Goal: Task Accomplishment & Management: Manage account settings

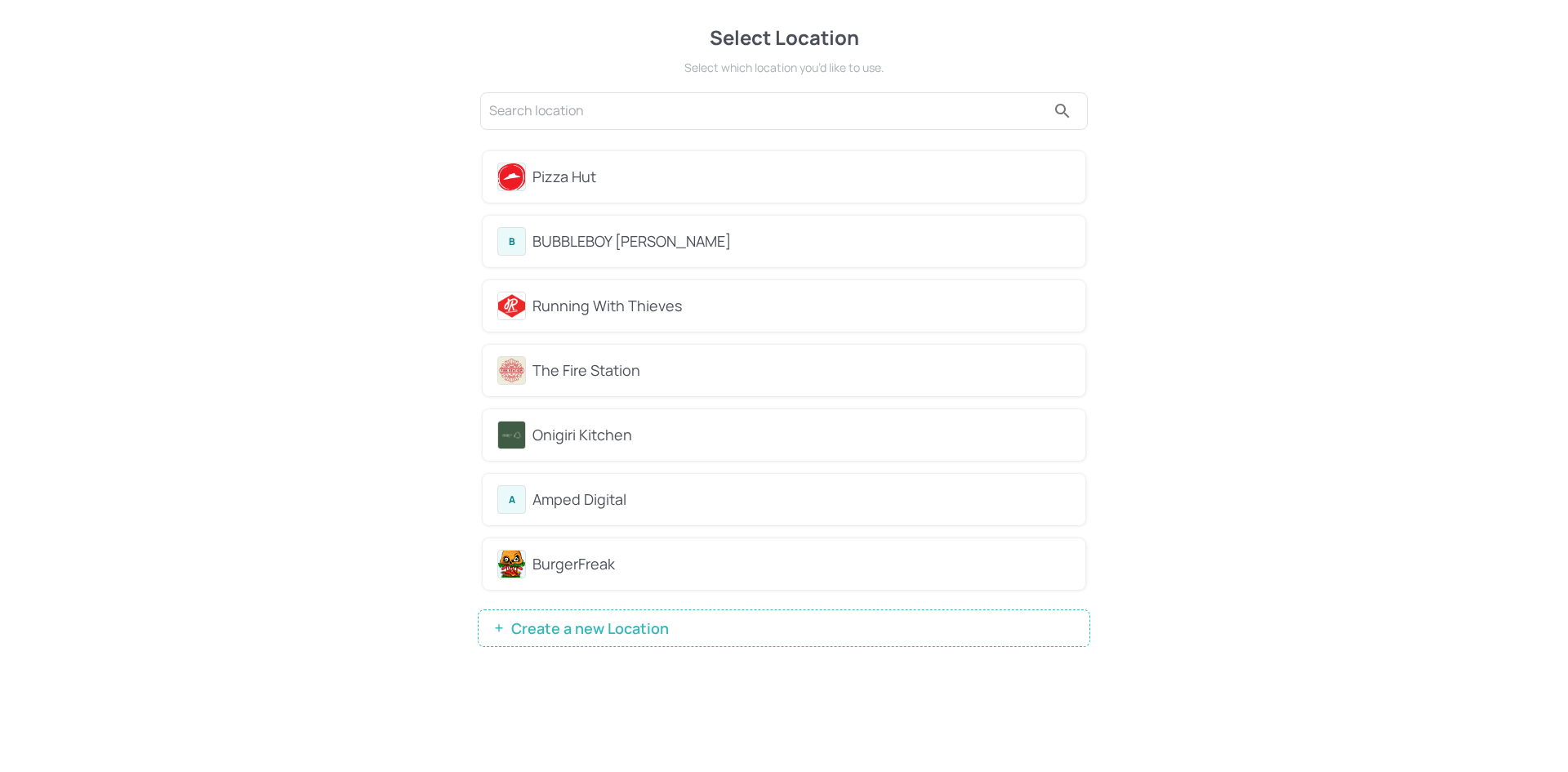
click at [643, 639] on button "Create a new Location" at bounding box center [783, 628] width 612 height 37
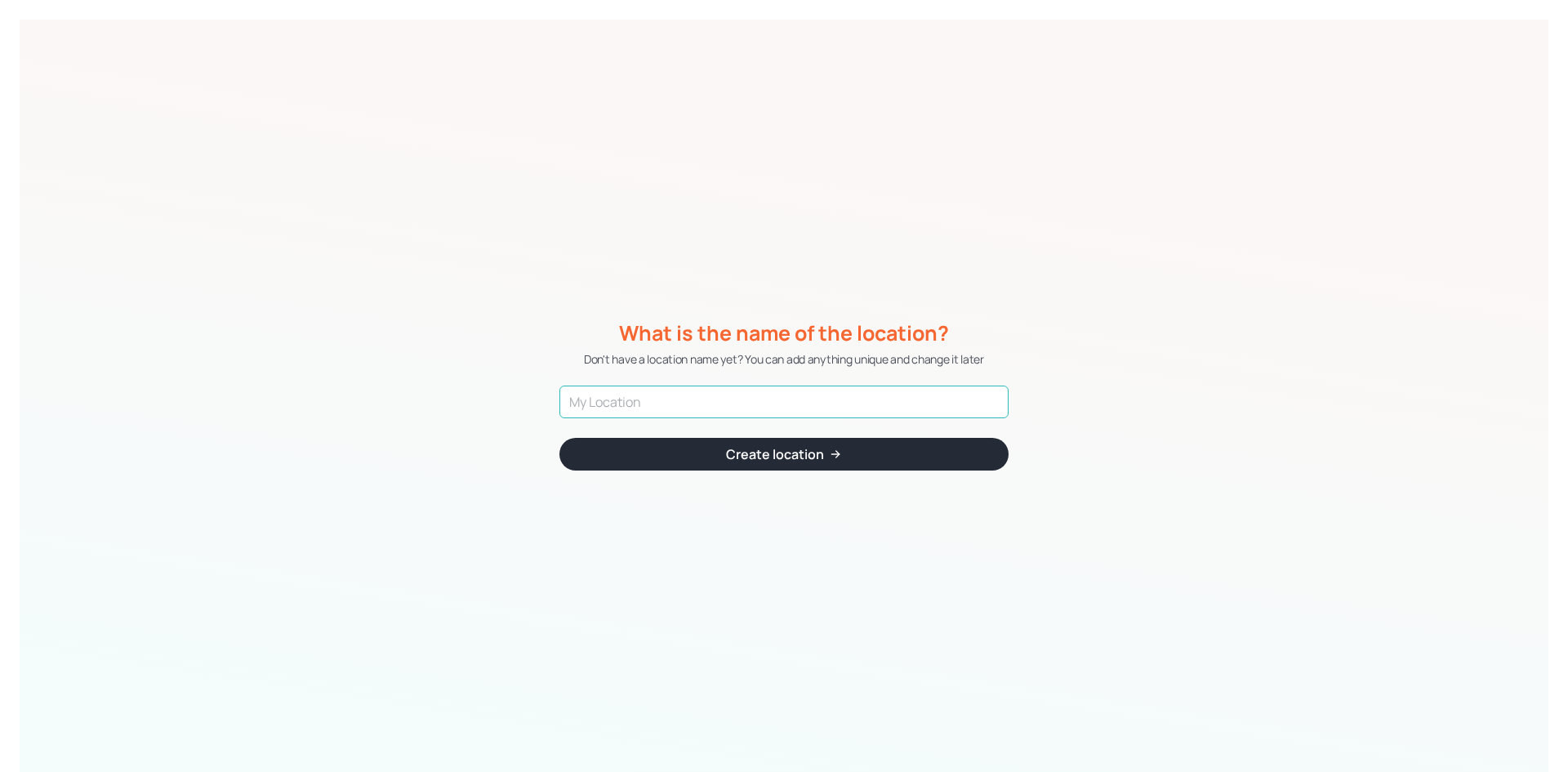
drag, startPoint x: 867, startPoint y: 418, endPoint x: 858, endPoint y: 411, distance: 11.4
click at [865, 417] on form "​ Create location" at bounding box center [783, 428] width 449 height 85
click at [857, 411] on input "text" at bounding box center [783, 402] width 449 height 33
click at [793, 406] on input "text" at bounding box center [783, 402] width 449 height 33
paste input "BUBBLEBOY"
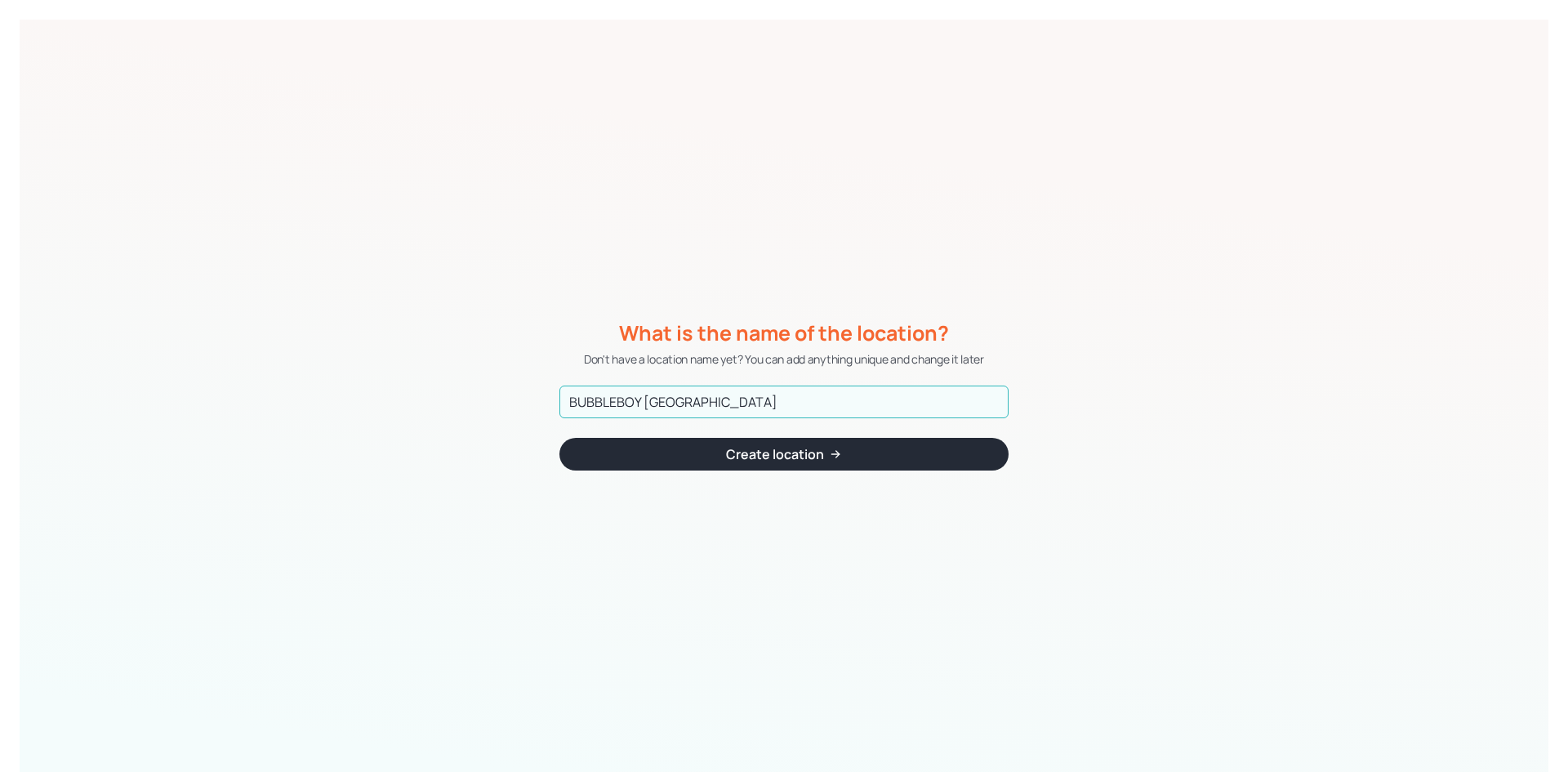
type input "BUBBLEBOY [GEOGRAPHIC_DATA]"
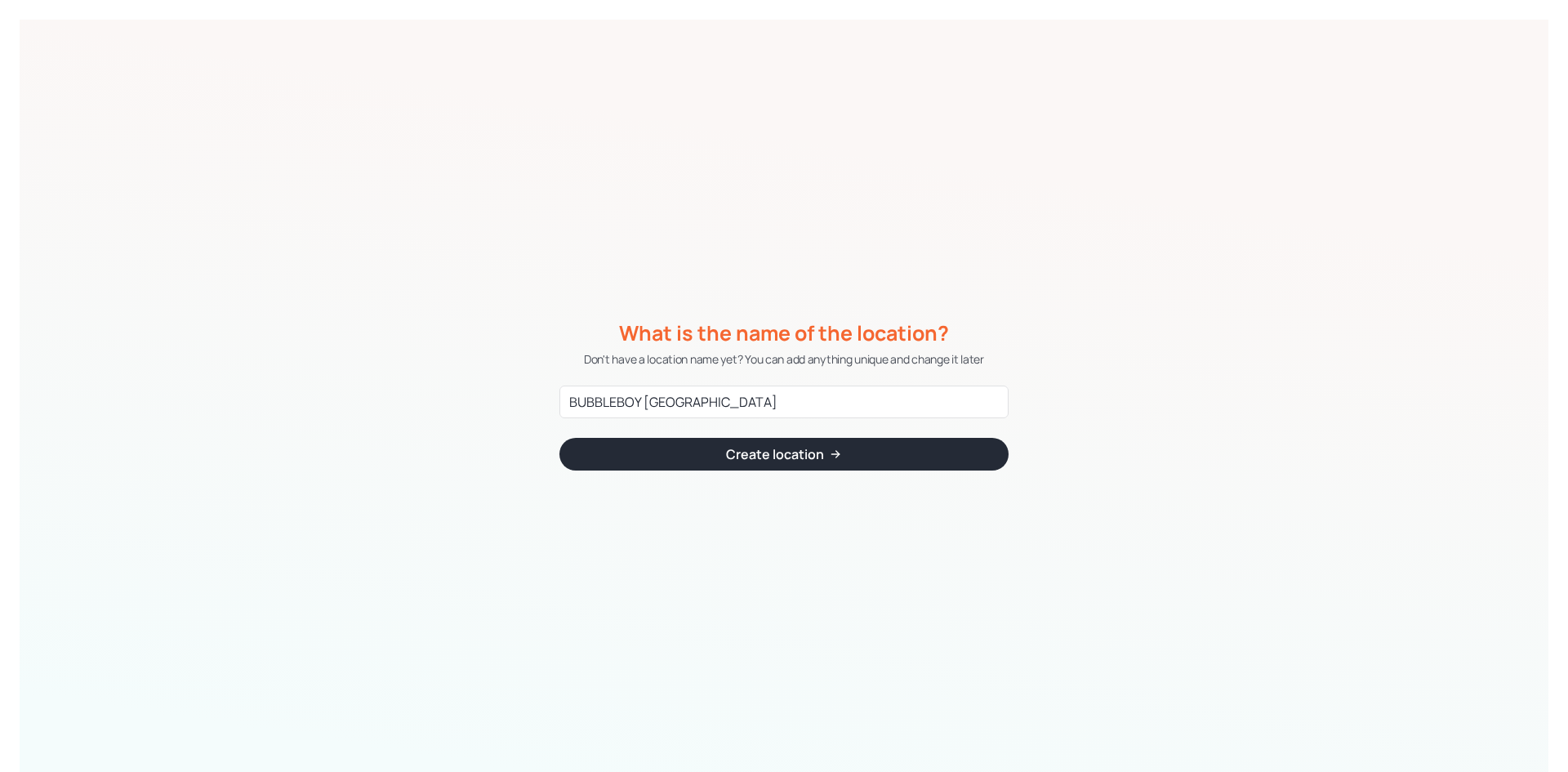
click at [823, 459] on button "Create location" at bounding box center [783, 454] width 449 height 33
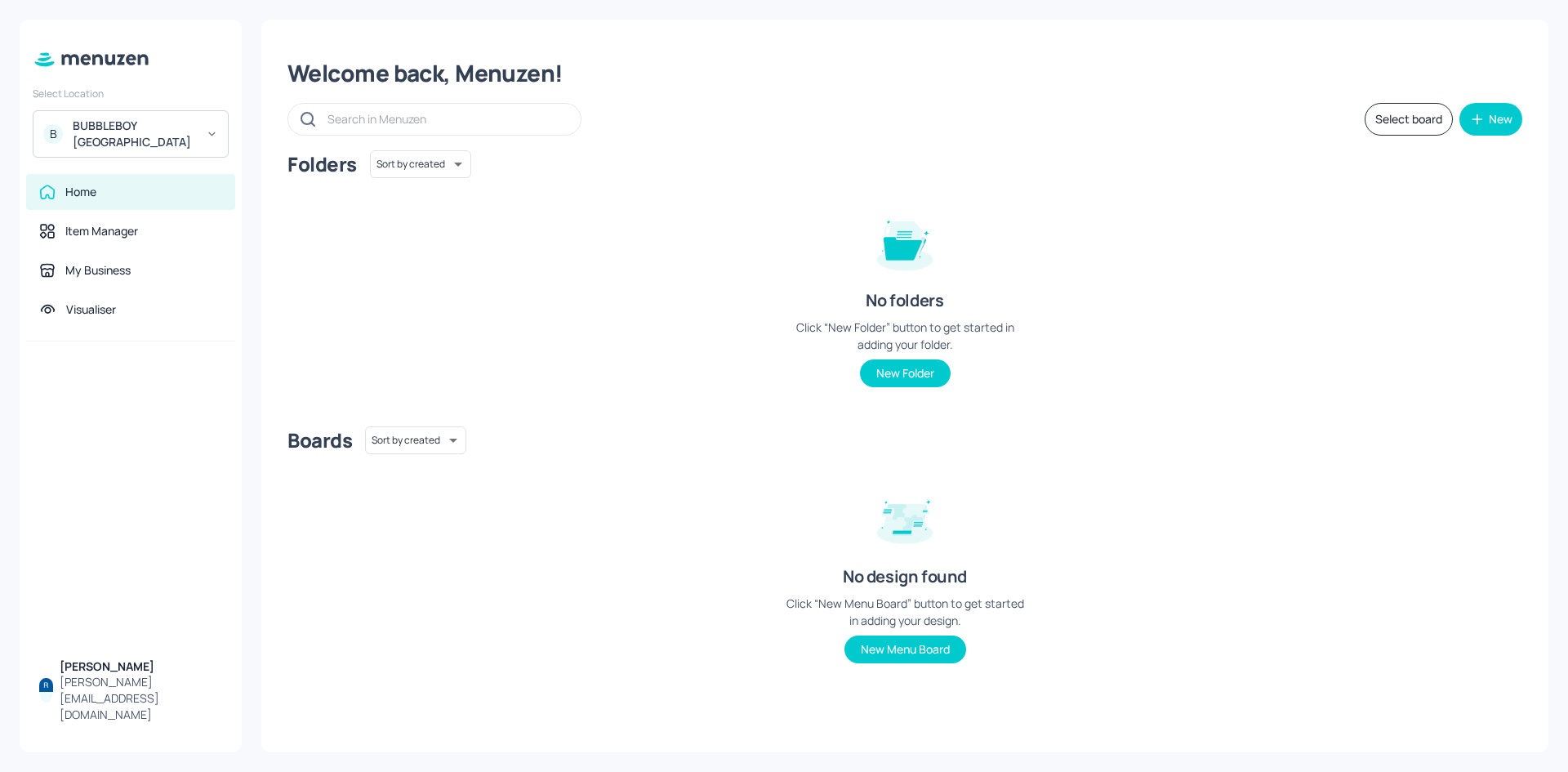
click at [68, 145] on div "B BUBBLEBOY Sunshine Plaza" at bounding box center [131, 134] width 196 height 47
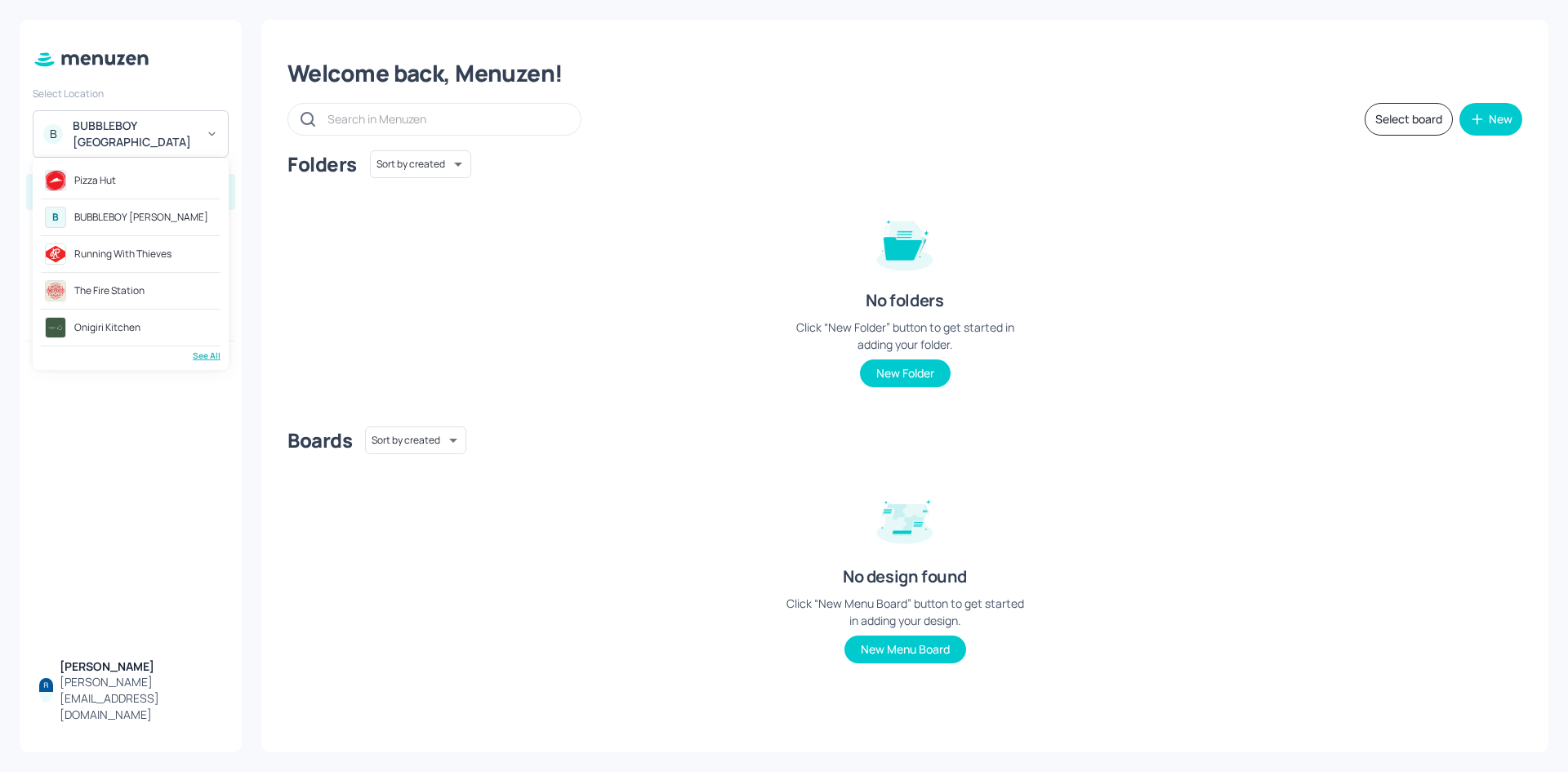
click at [177, 27] on div at bounding box center [784, 386] width 1568 height 772
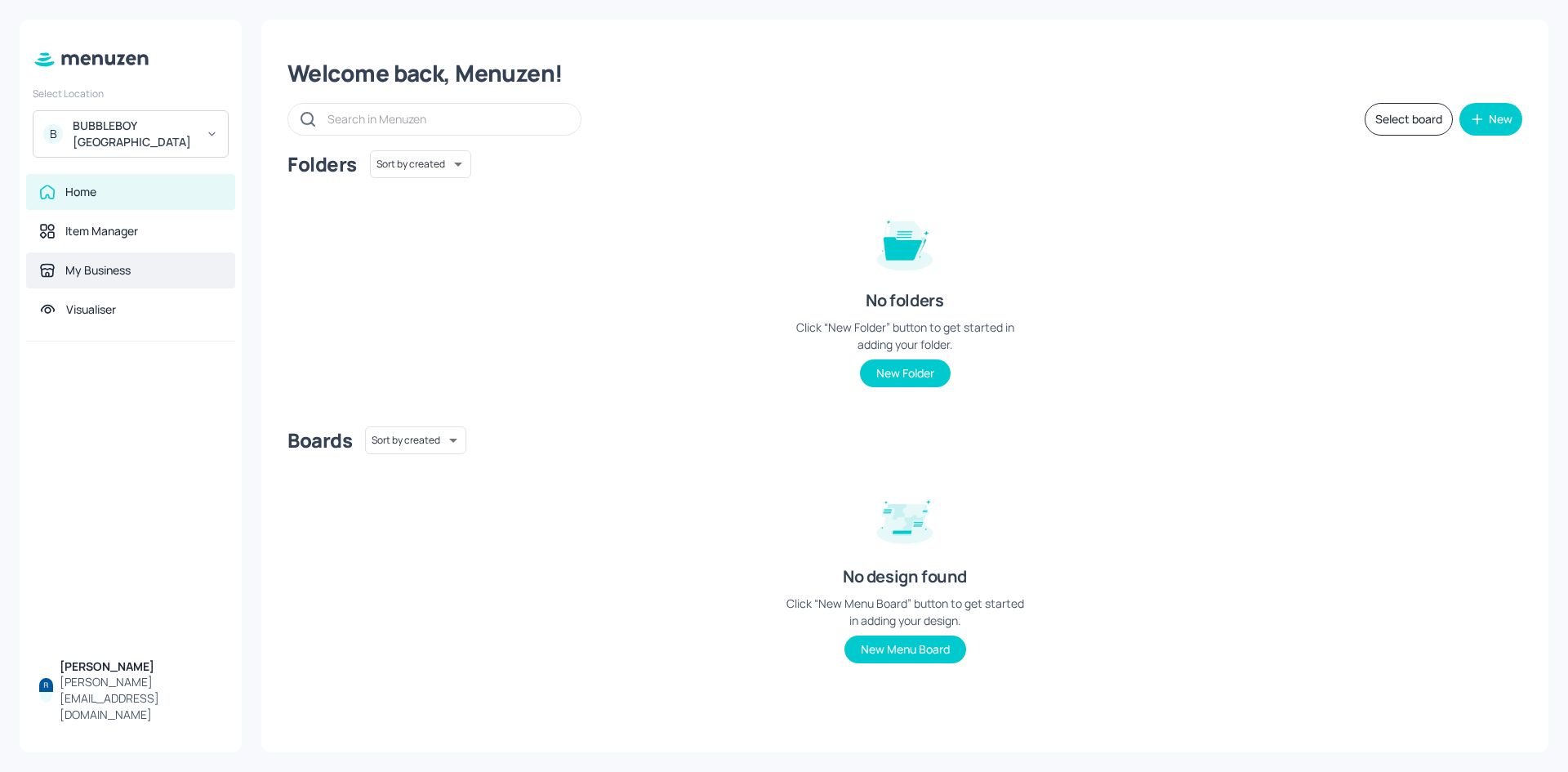
click at [169, 269] on div "My Business" at bounding box center [131, 270] width 183 height 16
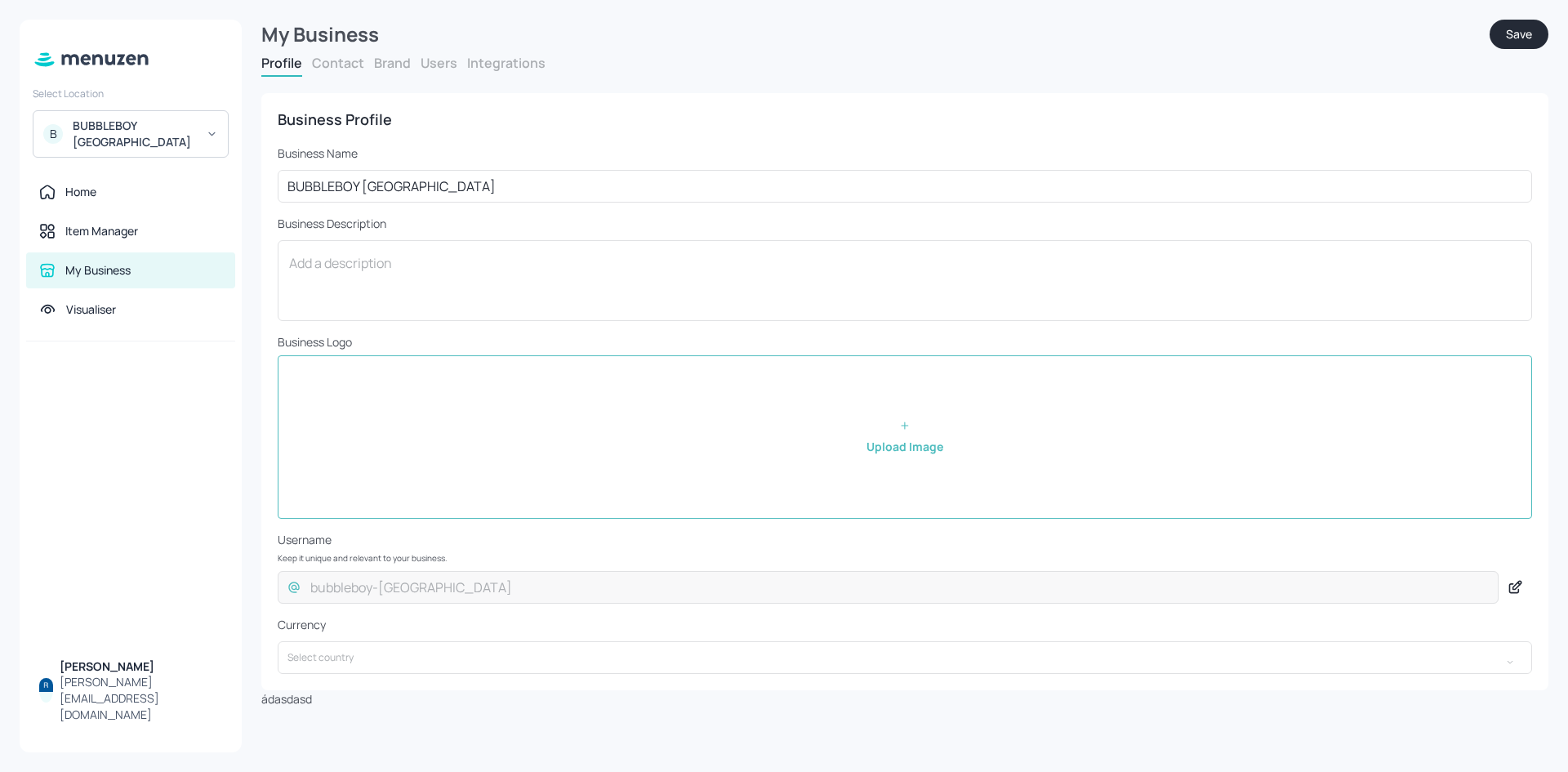
click at [351, 65] on button "Contact" at bounding box center [338, 62] width 52 height 18
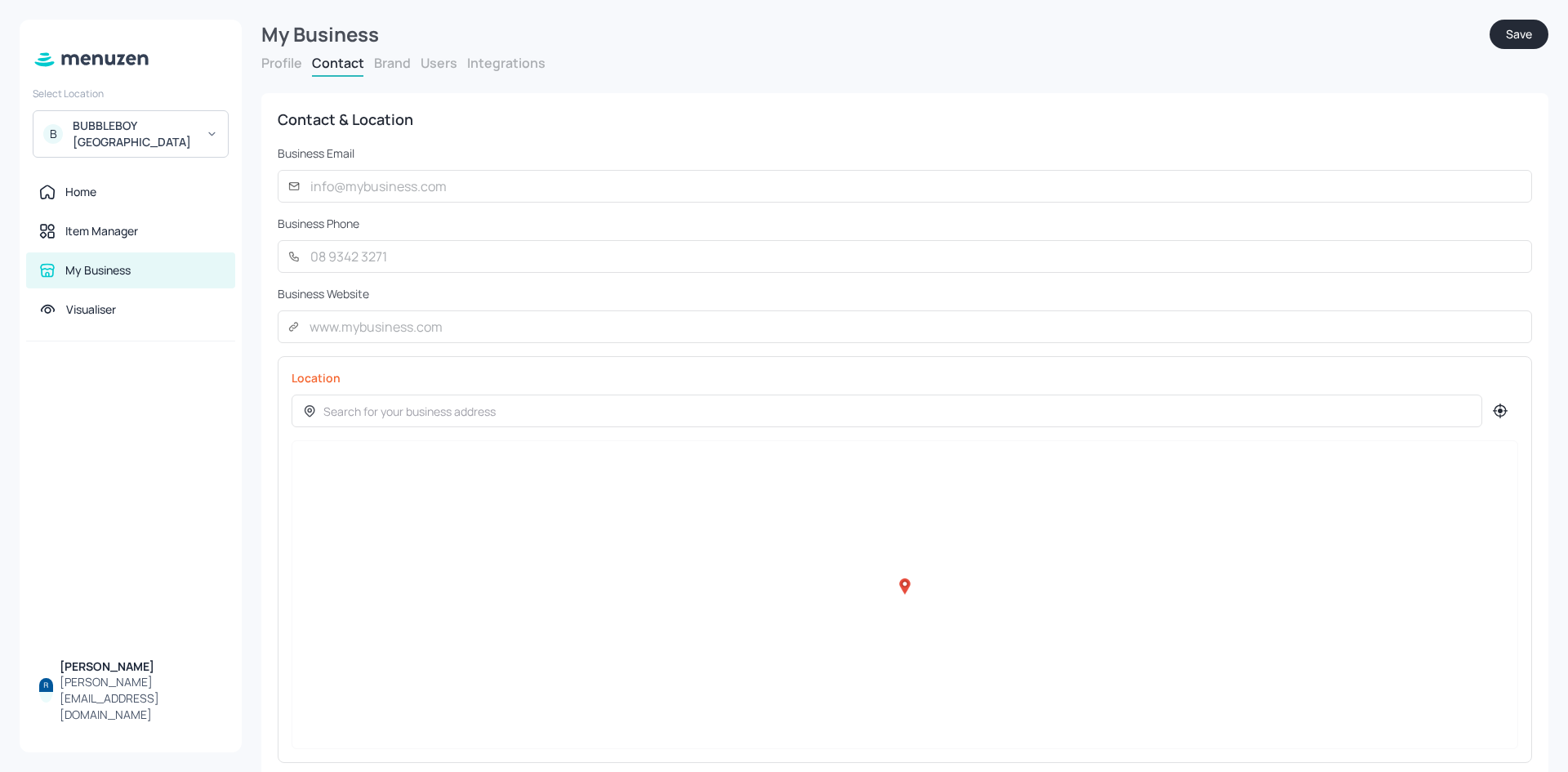
click at [402, 64] on button "Brand" at bounding box center [392, 62] width 37 height 18
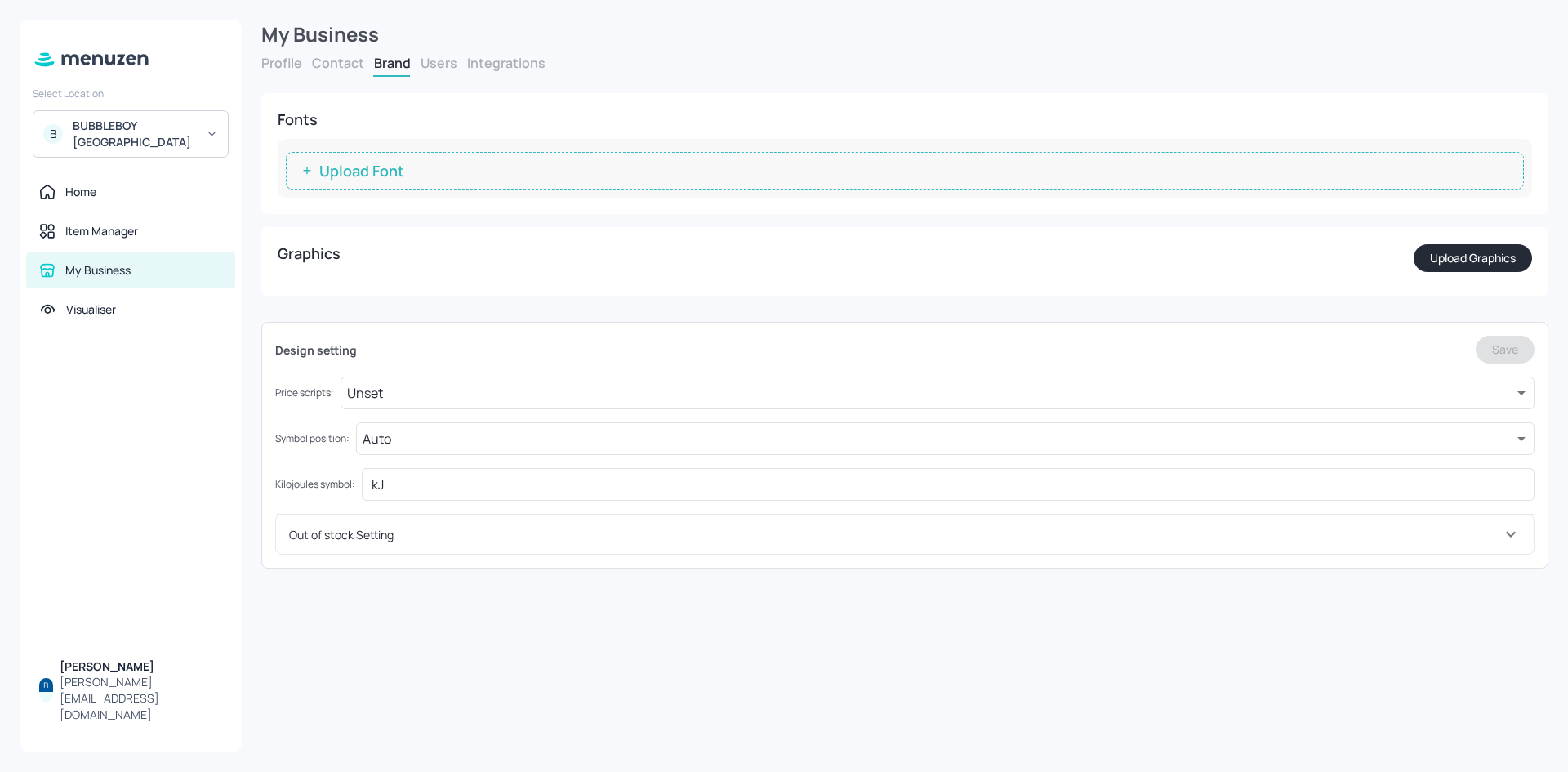
click at [344, 58] on button "Contact" at bounding box center [338, 62] width 52 height 18
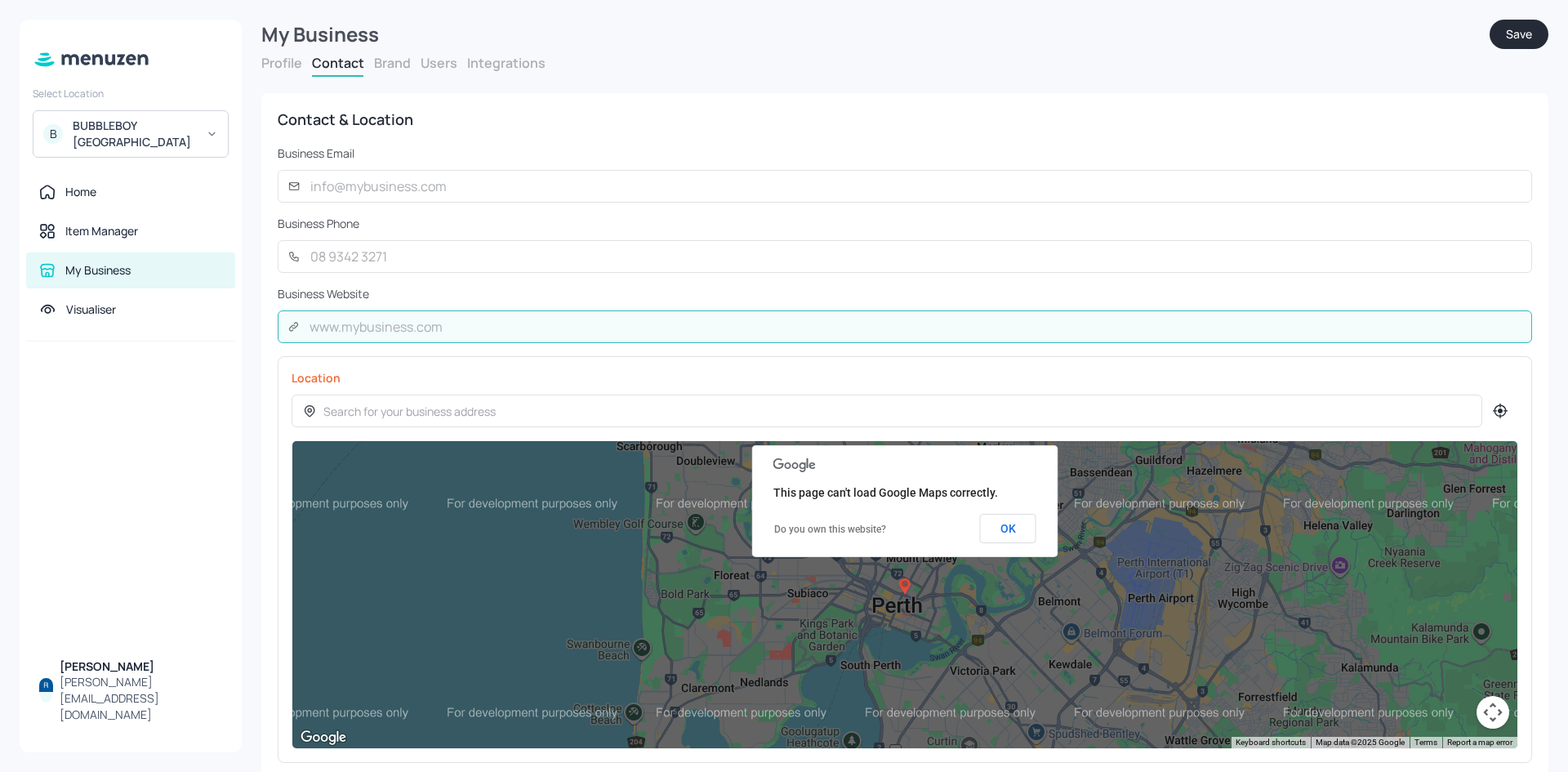
click at [668, 324] on input "string" at bounding box center [916, 327] width 1232 height 33
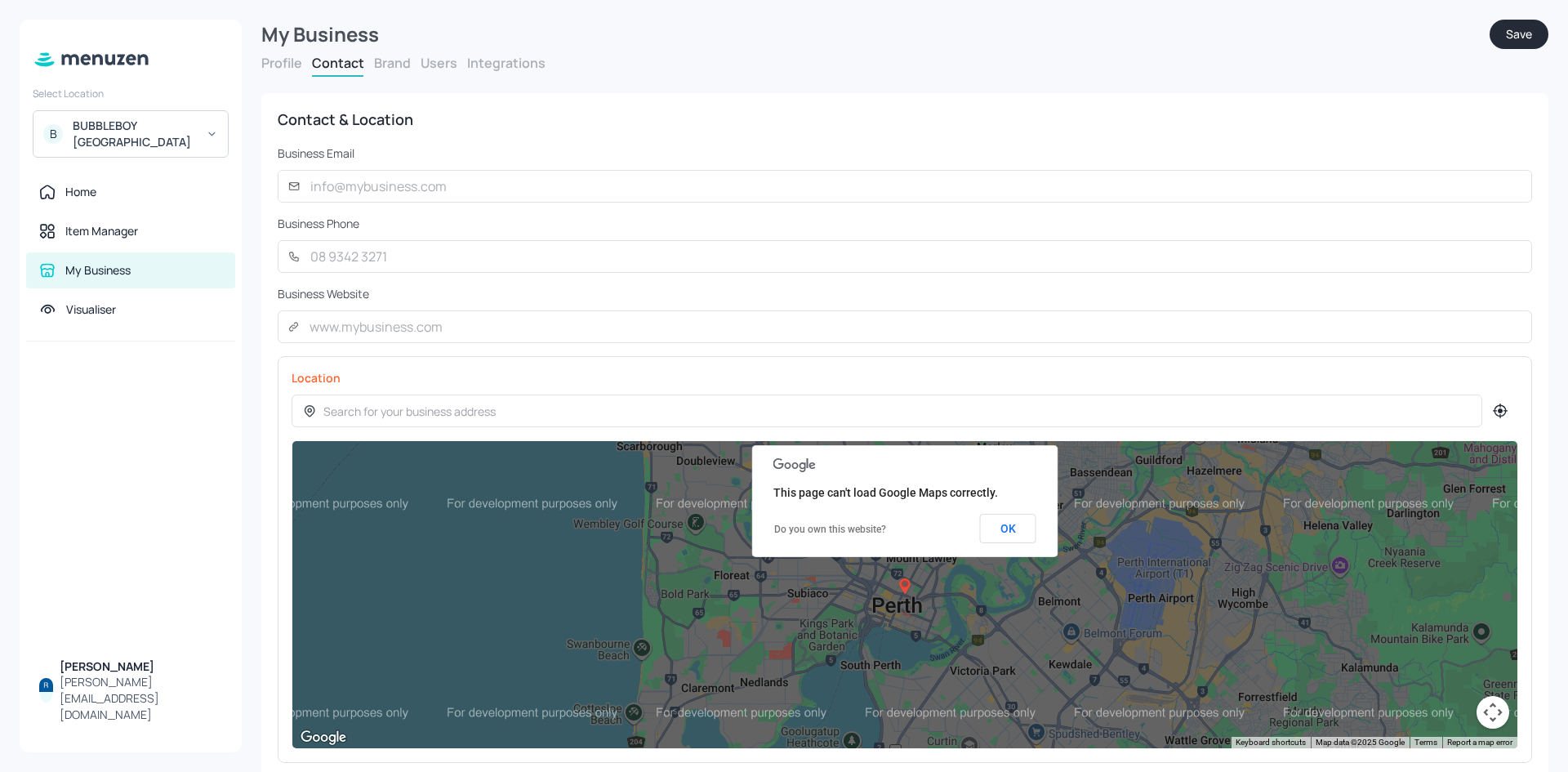
click at [394, 63] on button "Brand" at bounding box center [392, 62] width 37 height 18
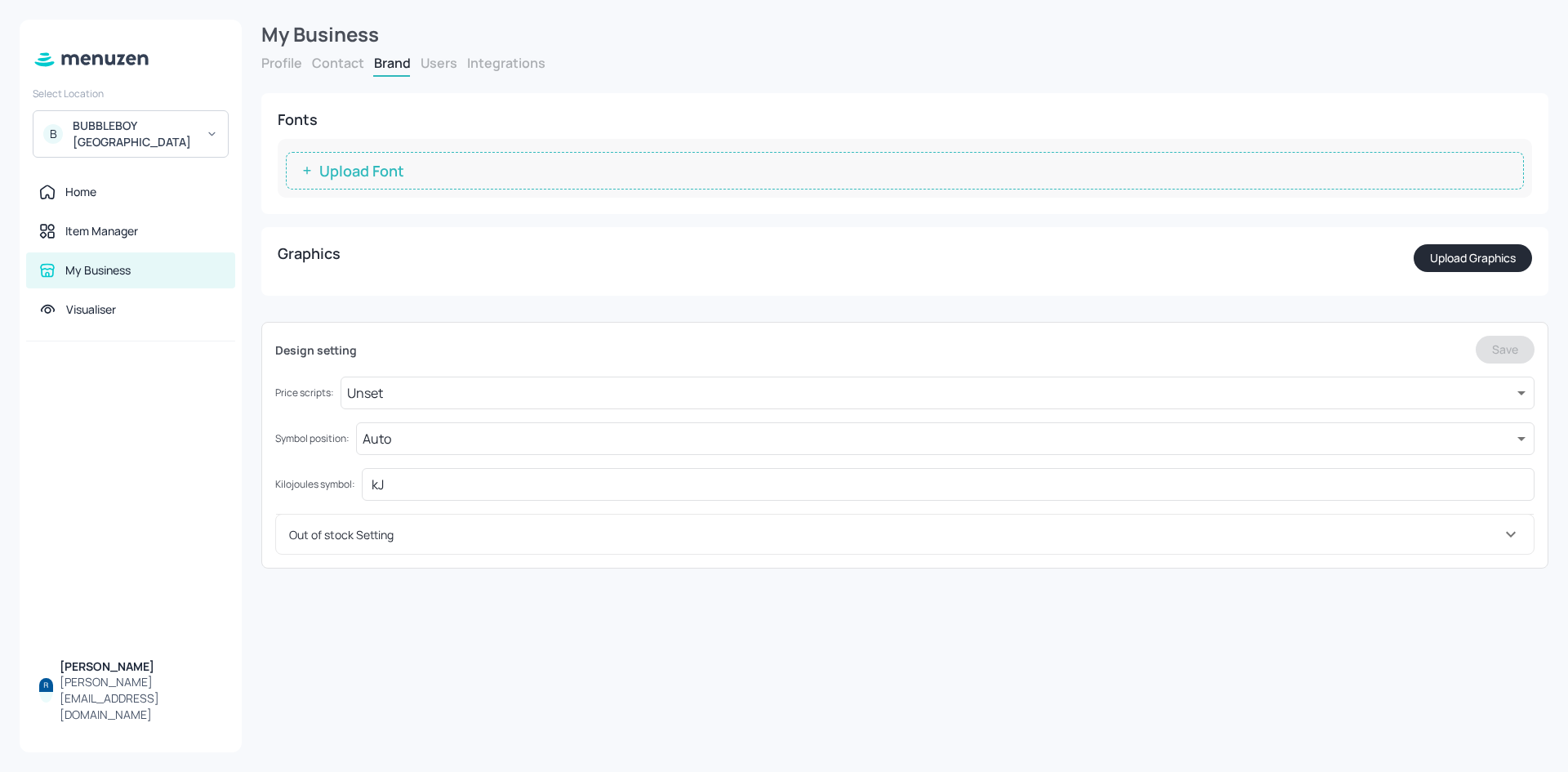
click at [404, 169] on span "Upload Font" at bounding box center [361, 170] width 101 height 16
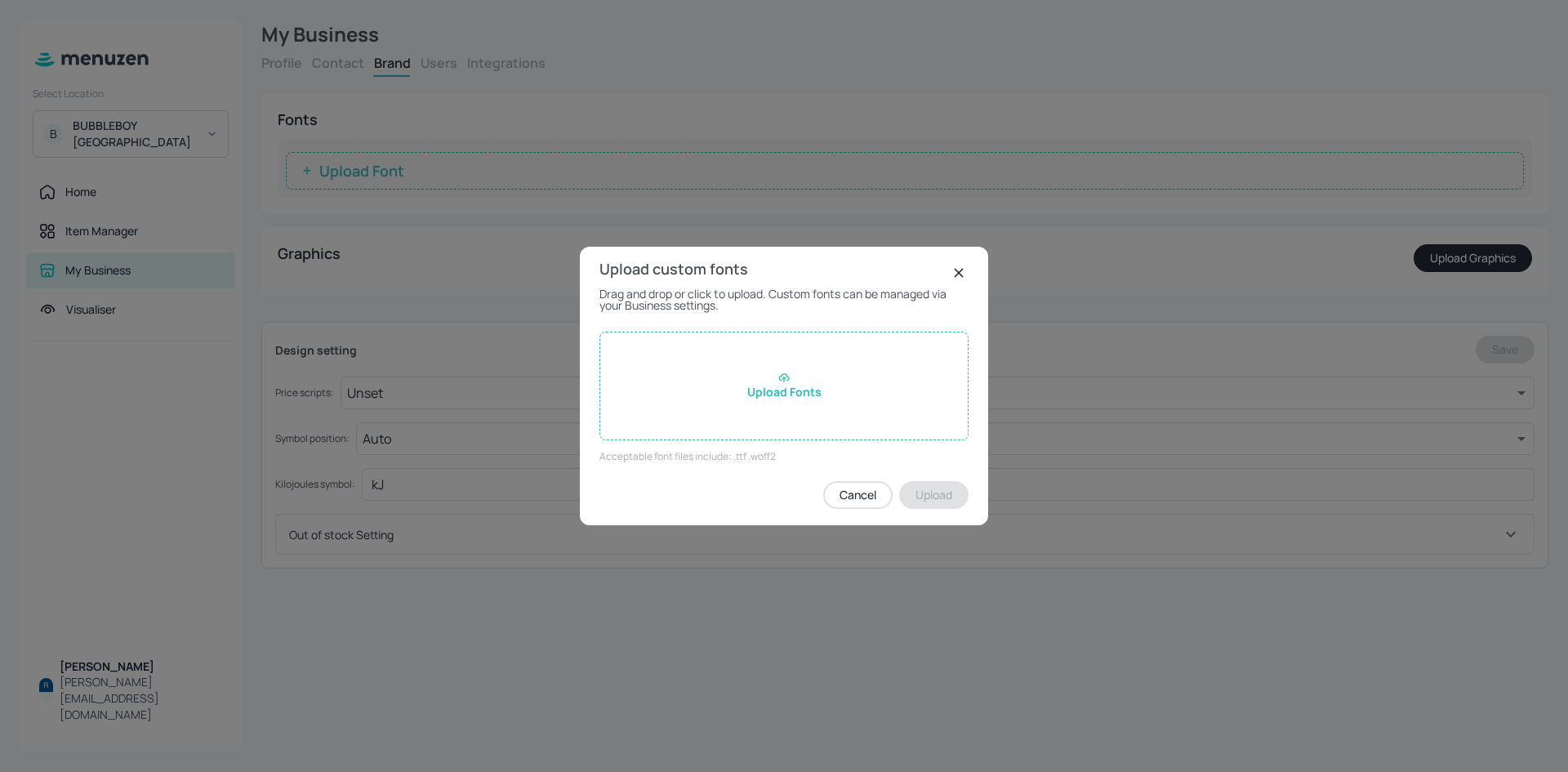
click at [956, 273] on rect at bounding box center [958, 273] width 19 height 19
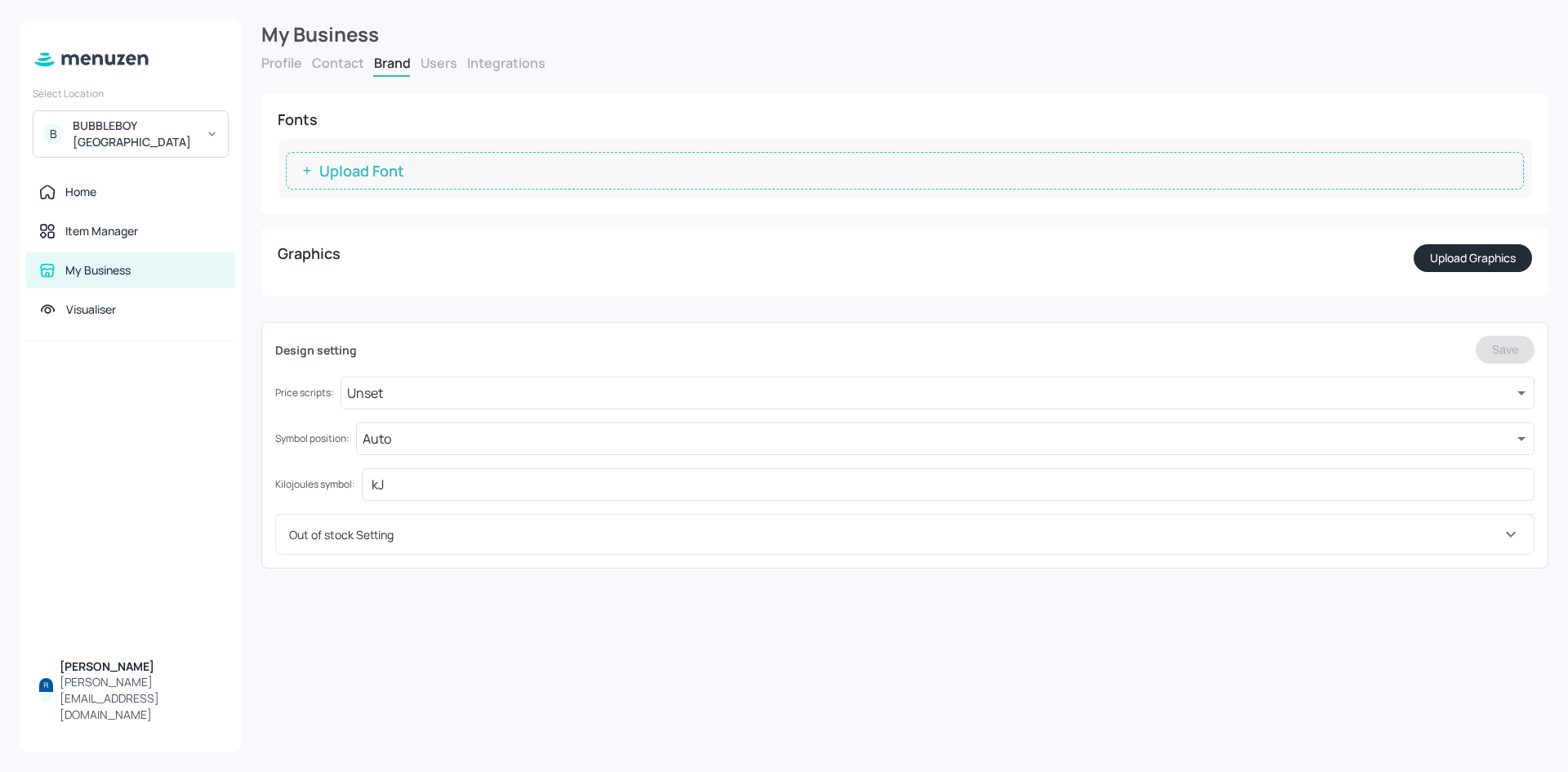
click at [289, 62] on button "Profile" at bounding box center [282, 62] width 40 height 18
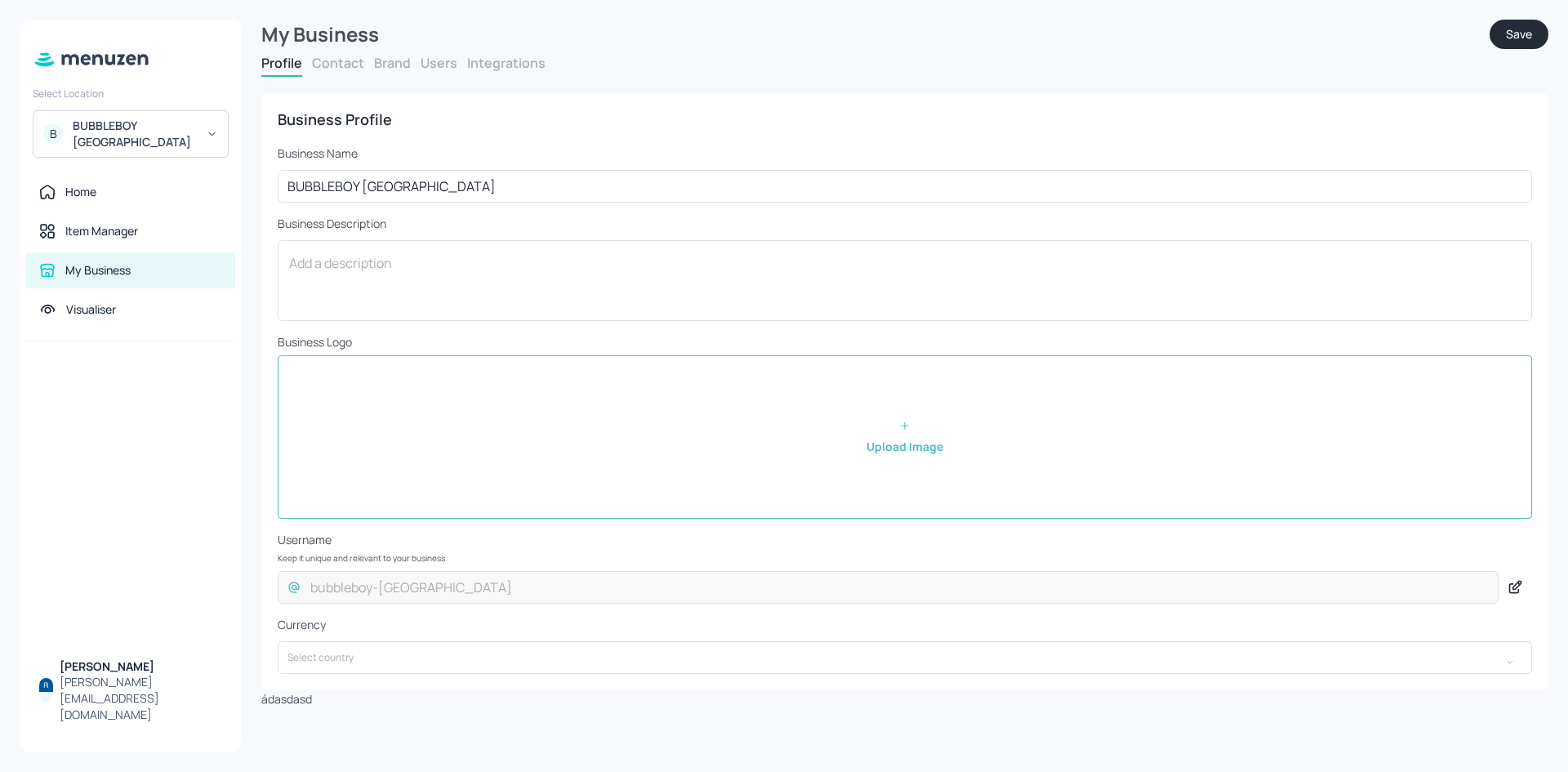
click at [910, 427] on input "file" at bounding box center [905, 436] width 1253 height 162
type input "C:\fakepath\favicon.png"
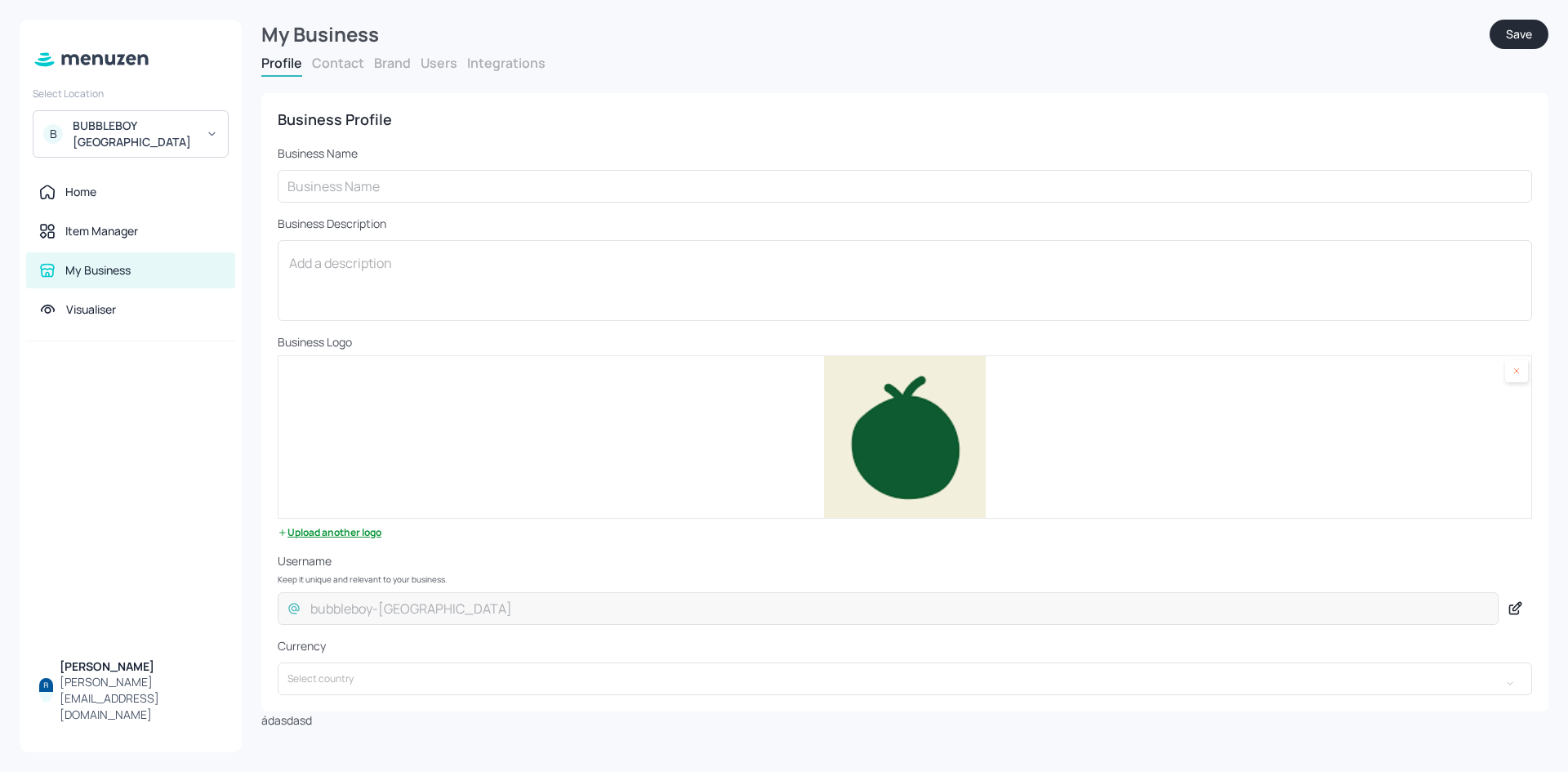
click at [1539, 24] on button "Save" at bounding box center [1518, 34] width 59 height 30
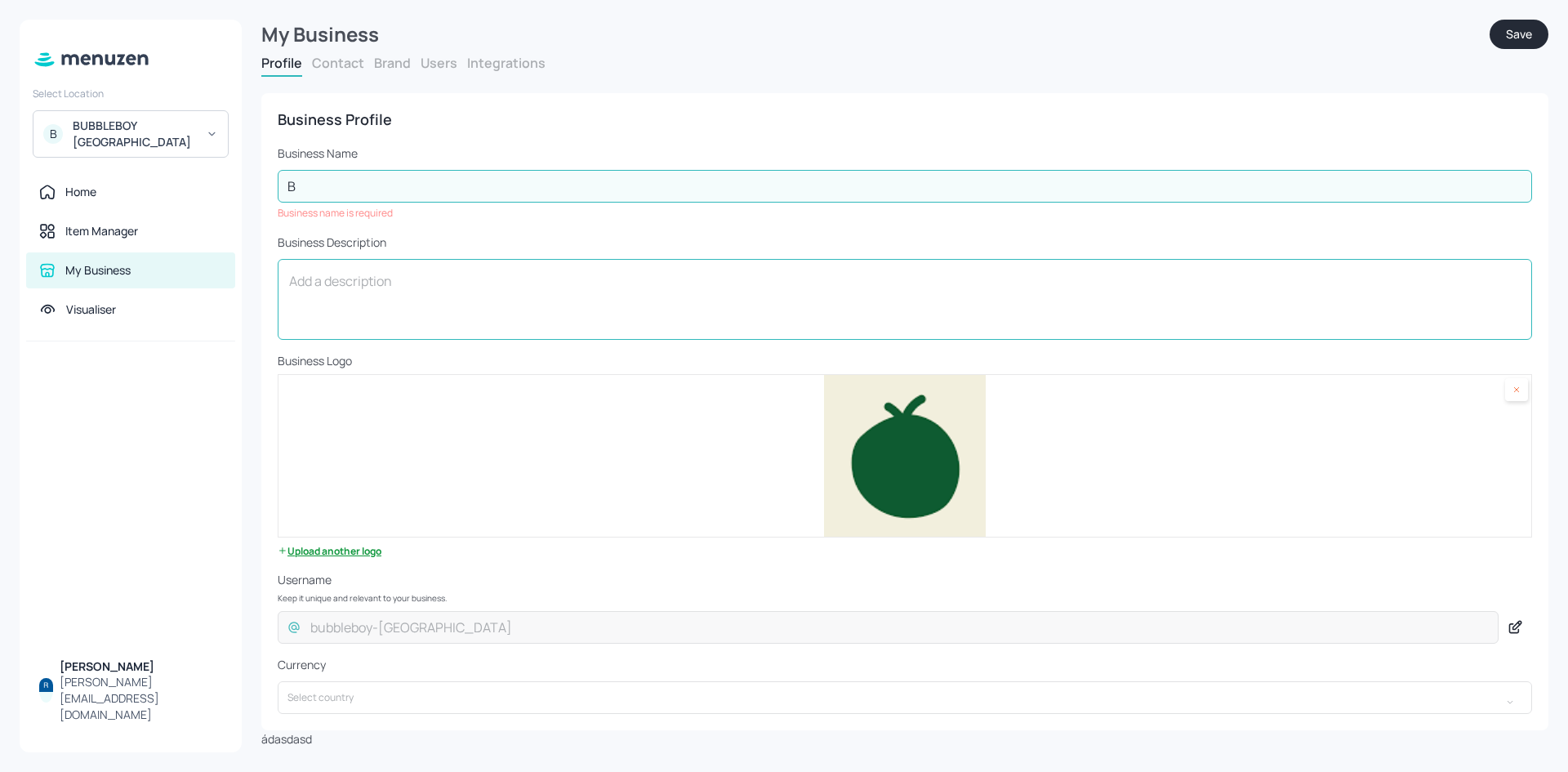
type input "BUBBLEBOY [GEOGRAPHIC_DATA]"
click at [699, 172] on input "BUBBLEBOY [GEOGRAPHIC_DATA]" at bounding box center [904, 187] width 1254 height 33
drag, startPoint x: 644, startPoint y: 307, endPoint x: 628, endPoint y: 343, distance: 39.4
click at [644, 307] on textarea at bounding box center [904, 299] width 1231 height 54
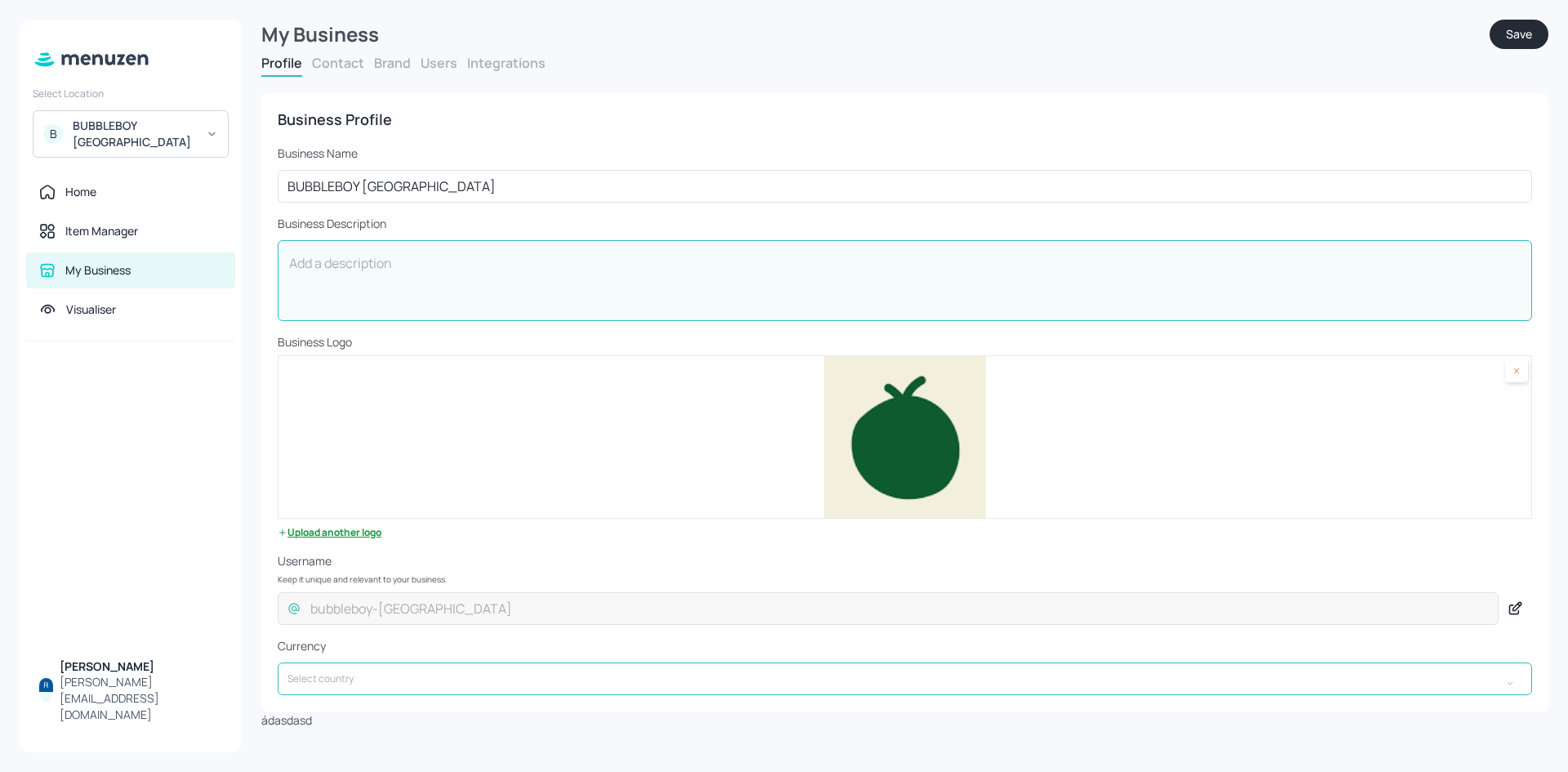
click at [395, 682] on input "text" at bounding box center [889, 679] width 1222 height 33
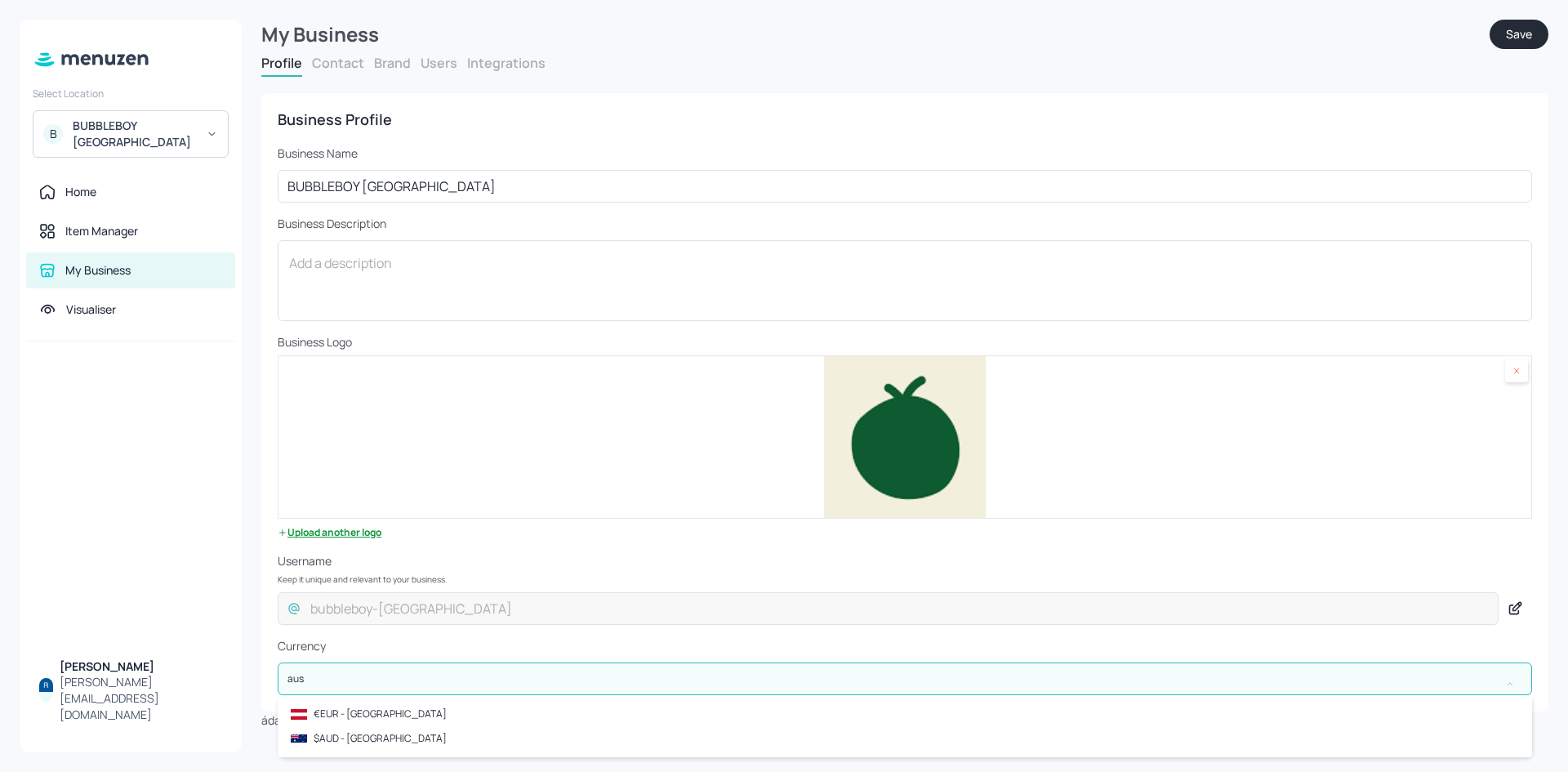
click at [388, 743] on li "$AUD - [GEOGRAPHIC_DATA]" at bounding box center [904, 737] width 1254 height 24
type input "$AUD - [GEOGRAPHIC_DATA]"
click at [638, 582] on p "Keep it unique and relevant to your business." at bounding box center [904, 579] width 1254 height 10
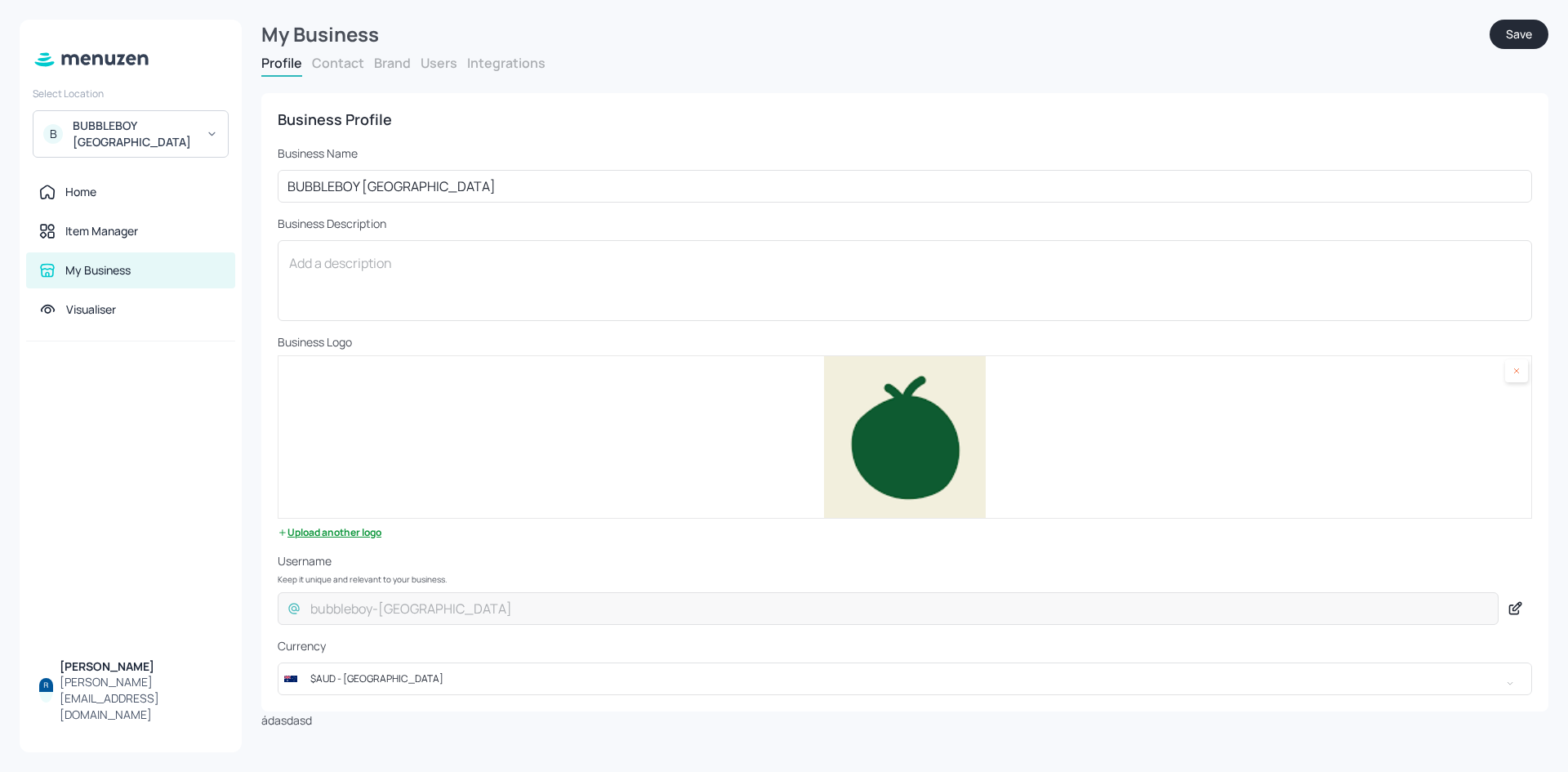
click at [1505, 31] on button "Save" at bounding box center [1518, 34] width 59 height 30
click at [106, 128] on div "BUBBLEBOY [GEOGRAPHIC_DATA]" at bounding box center [135, 134] width 123 height 33
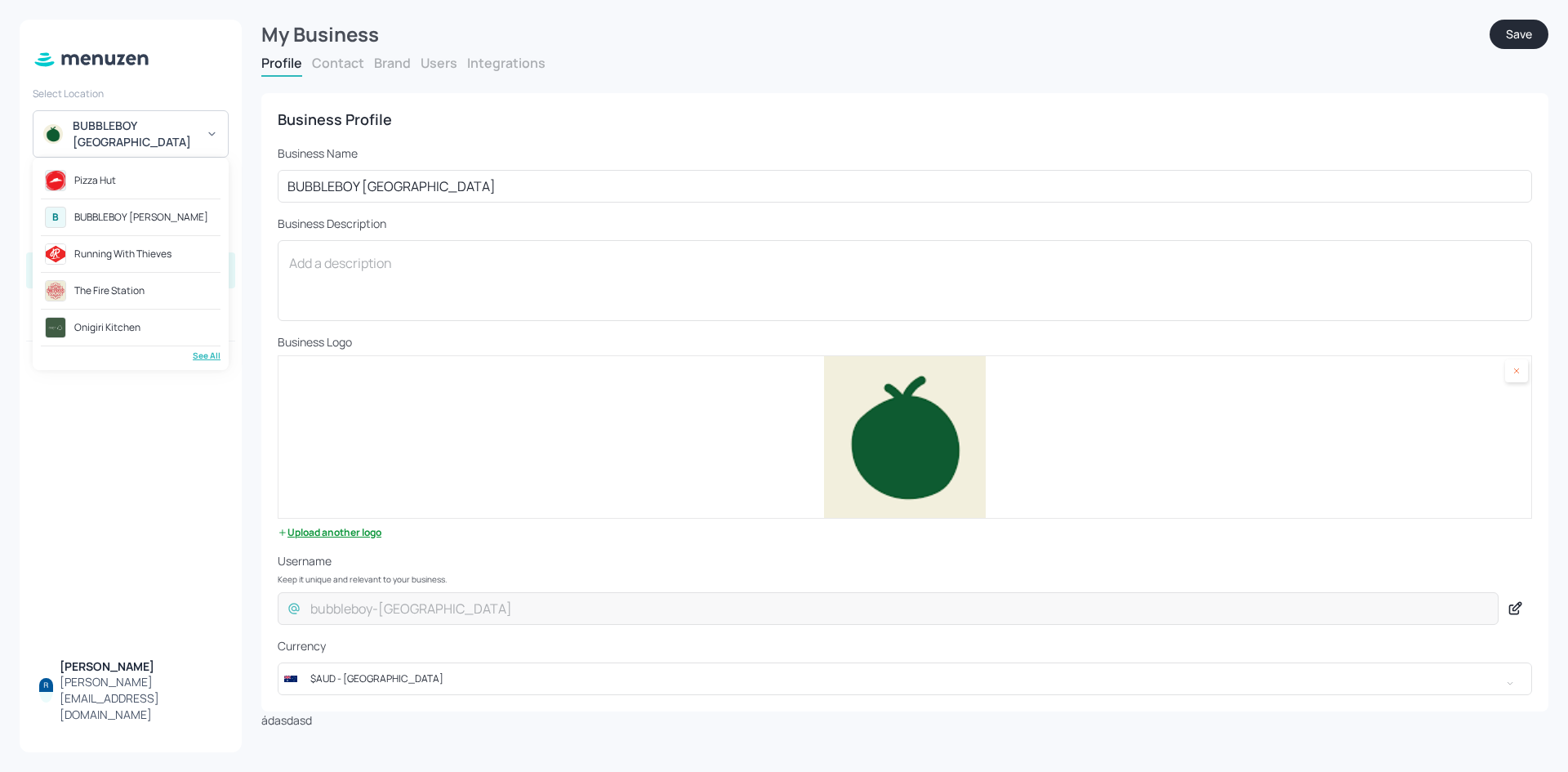
click at [218, 355] on div "See All" at bounding box center [130, 356] width 180 height 12
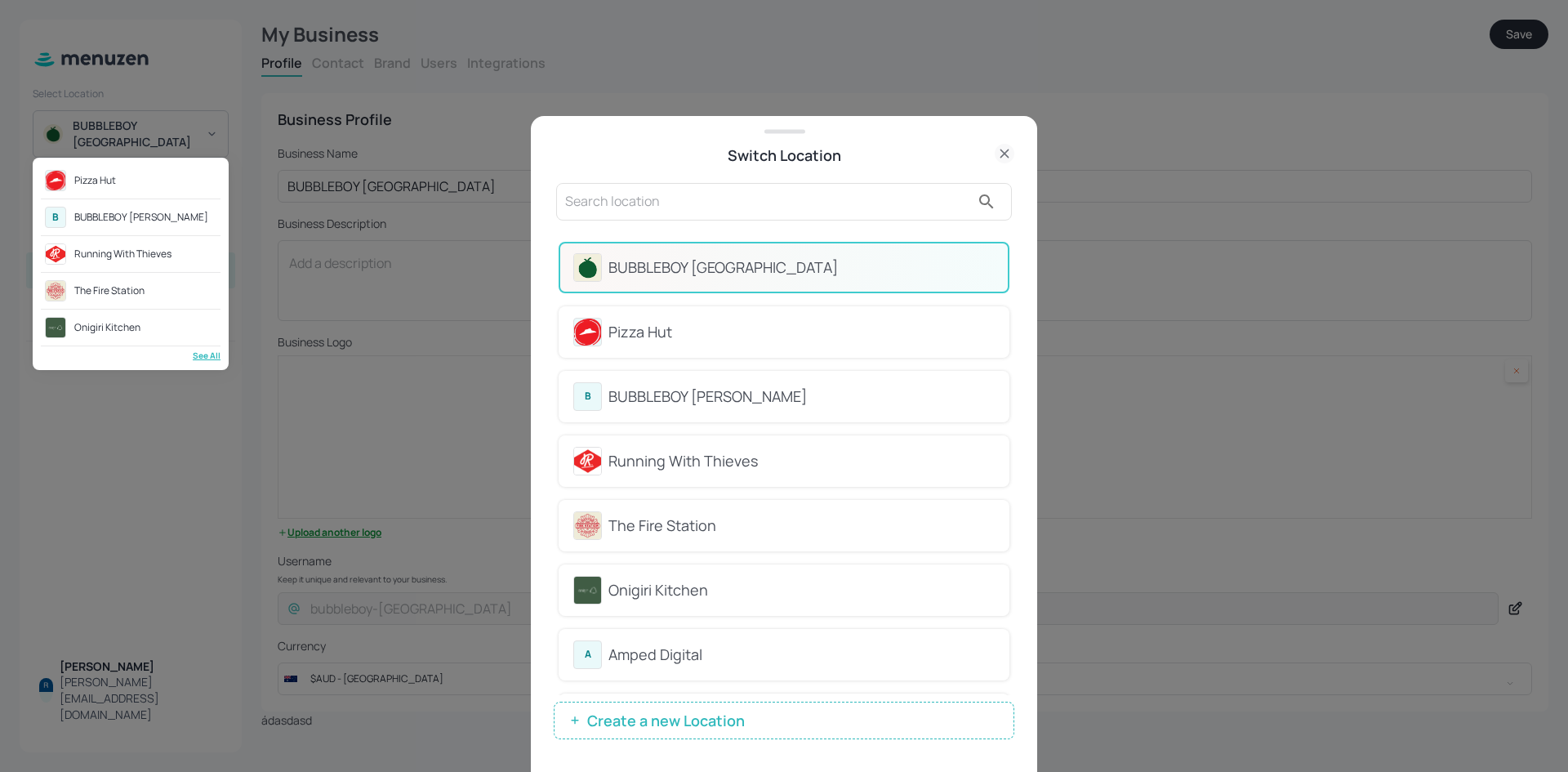
click at [715, 432] on div at bounding box center [784, 386] width 1568 height 772
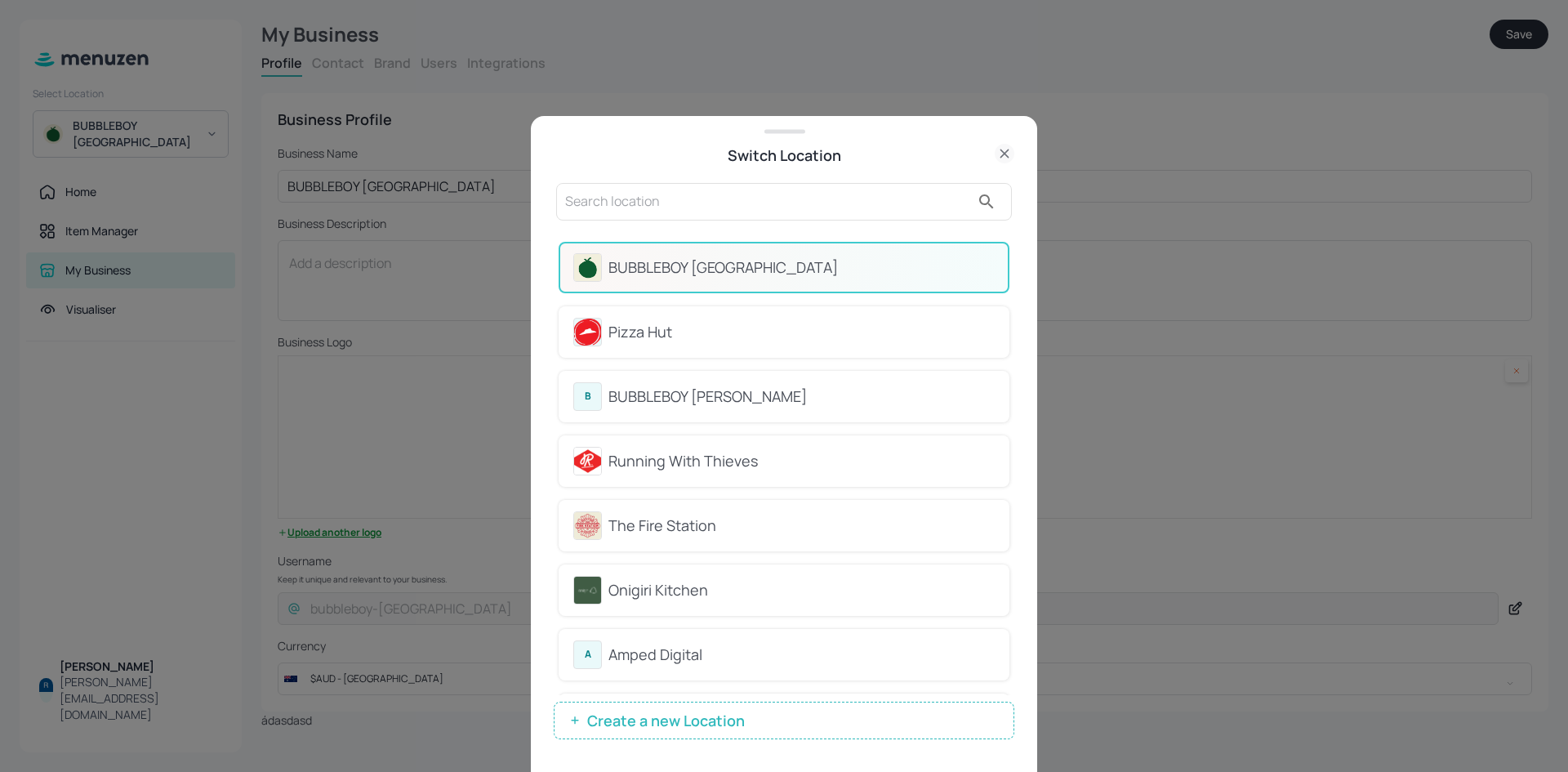
click at [676, 404] on div "BUBBLEBOY Hamilton" at bounding box center [801, 396] width 386 height 22
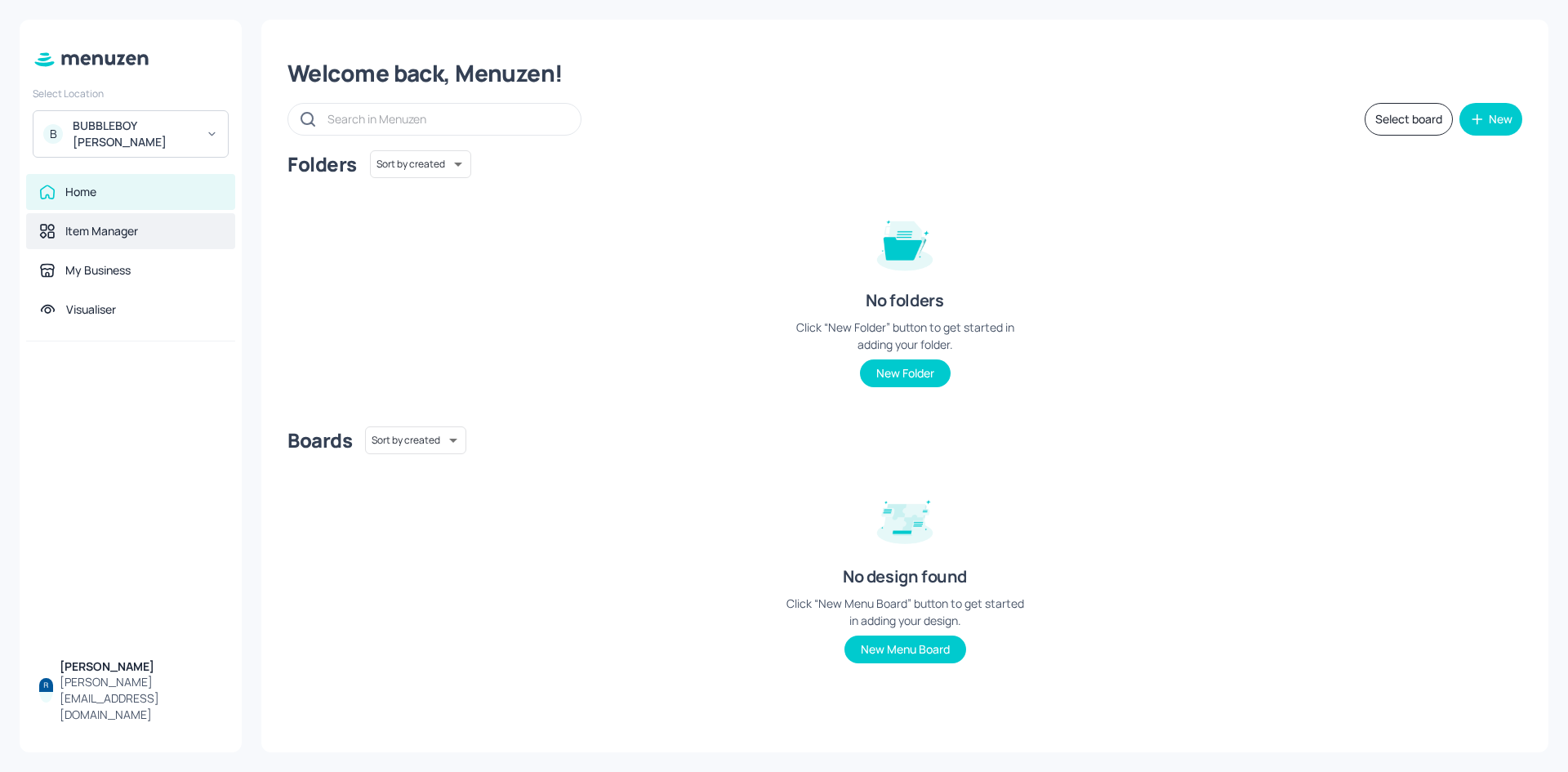
click at [128, 223] on div "Item Manager" at bounding box center [102, 231] width 73 height 16
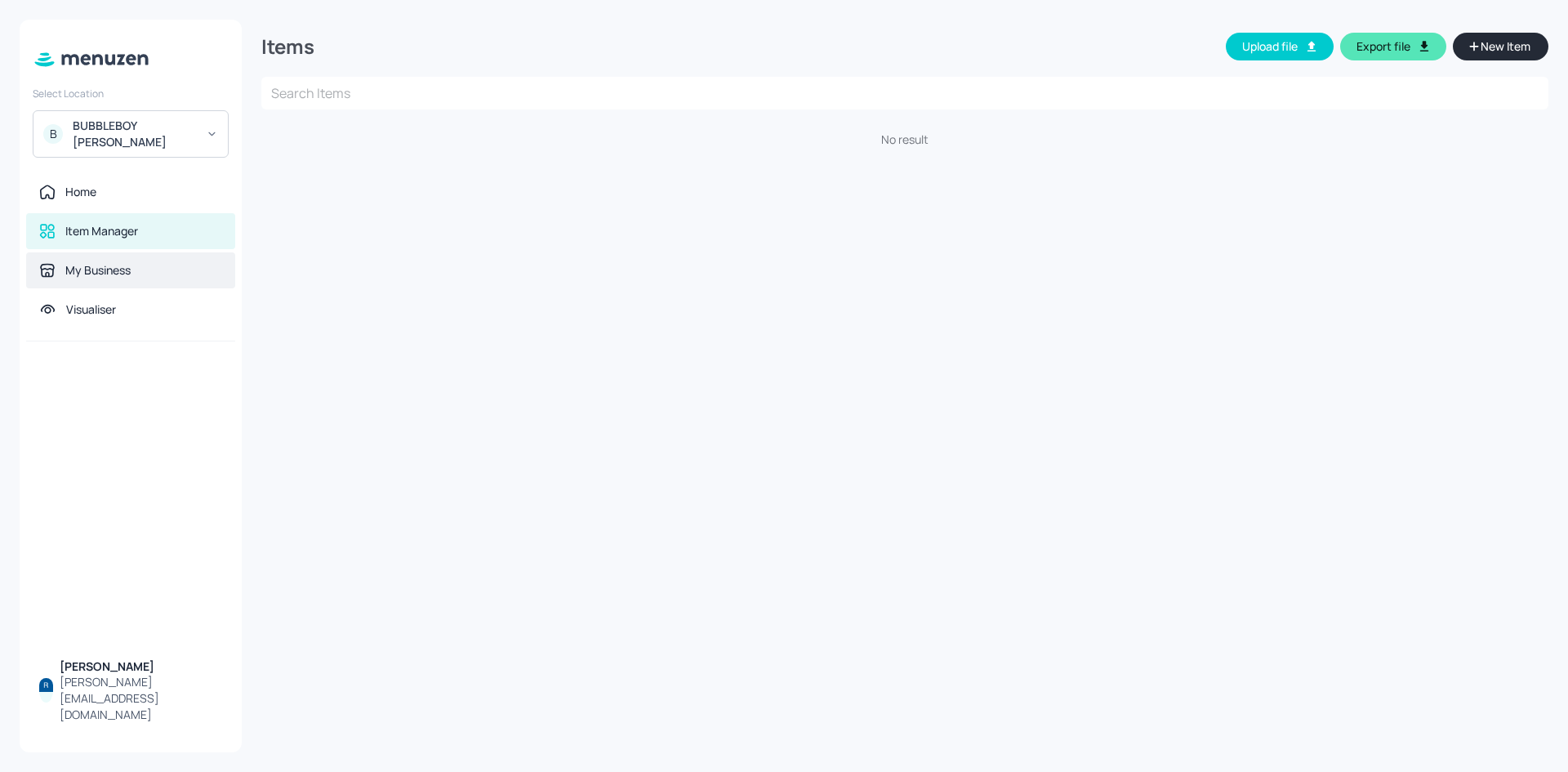
click at [128, 270] on div "My Business" at bounding box center [131, 270] width 209 height 36
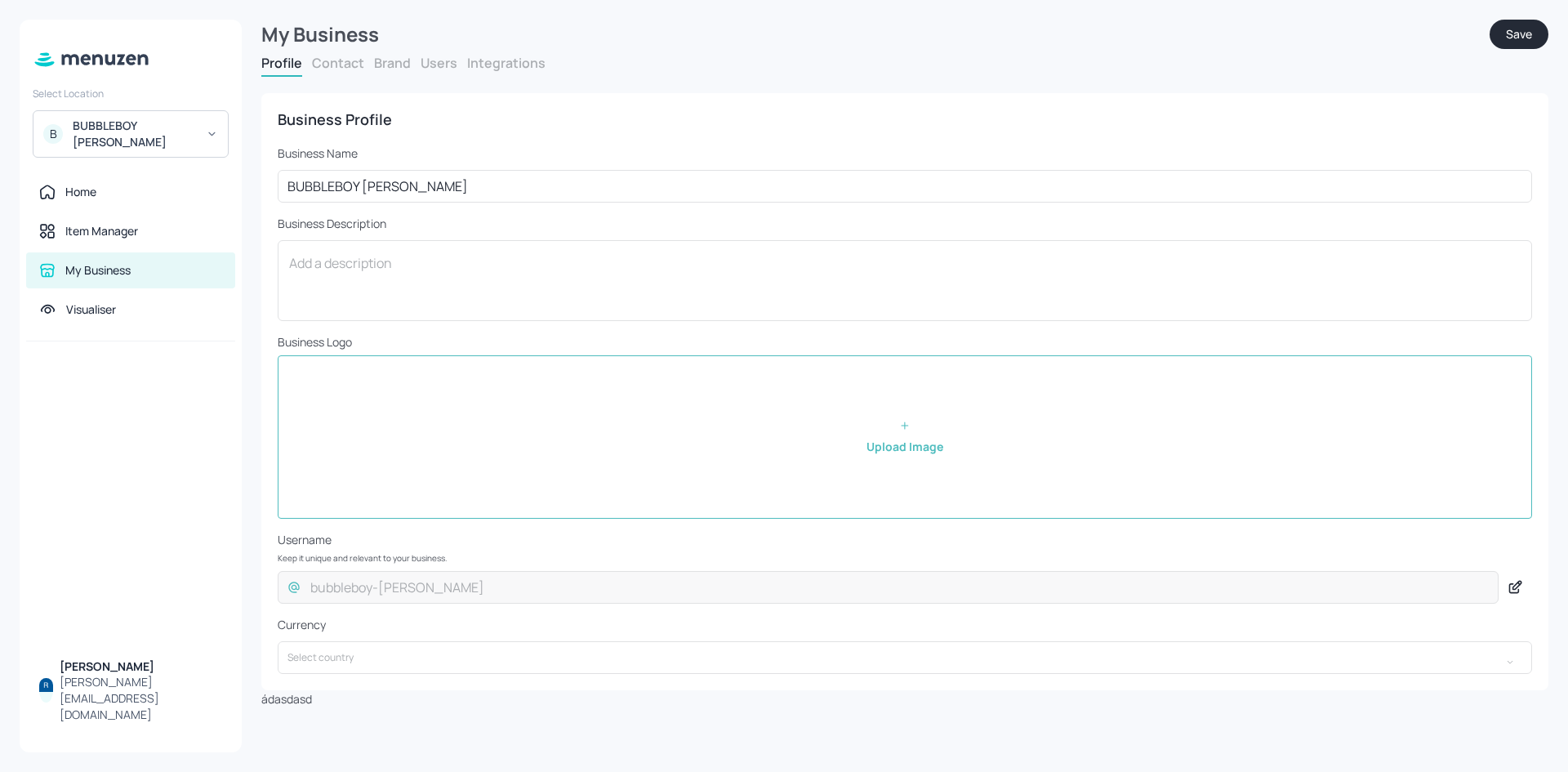
click at [898, 428] on input "file" at bounding box center [905, 436] width 1253 height 162
type input "C:\fakepath\favicon.png"
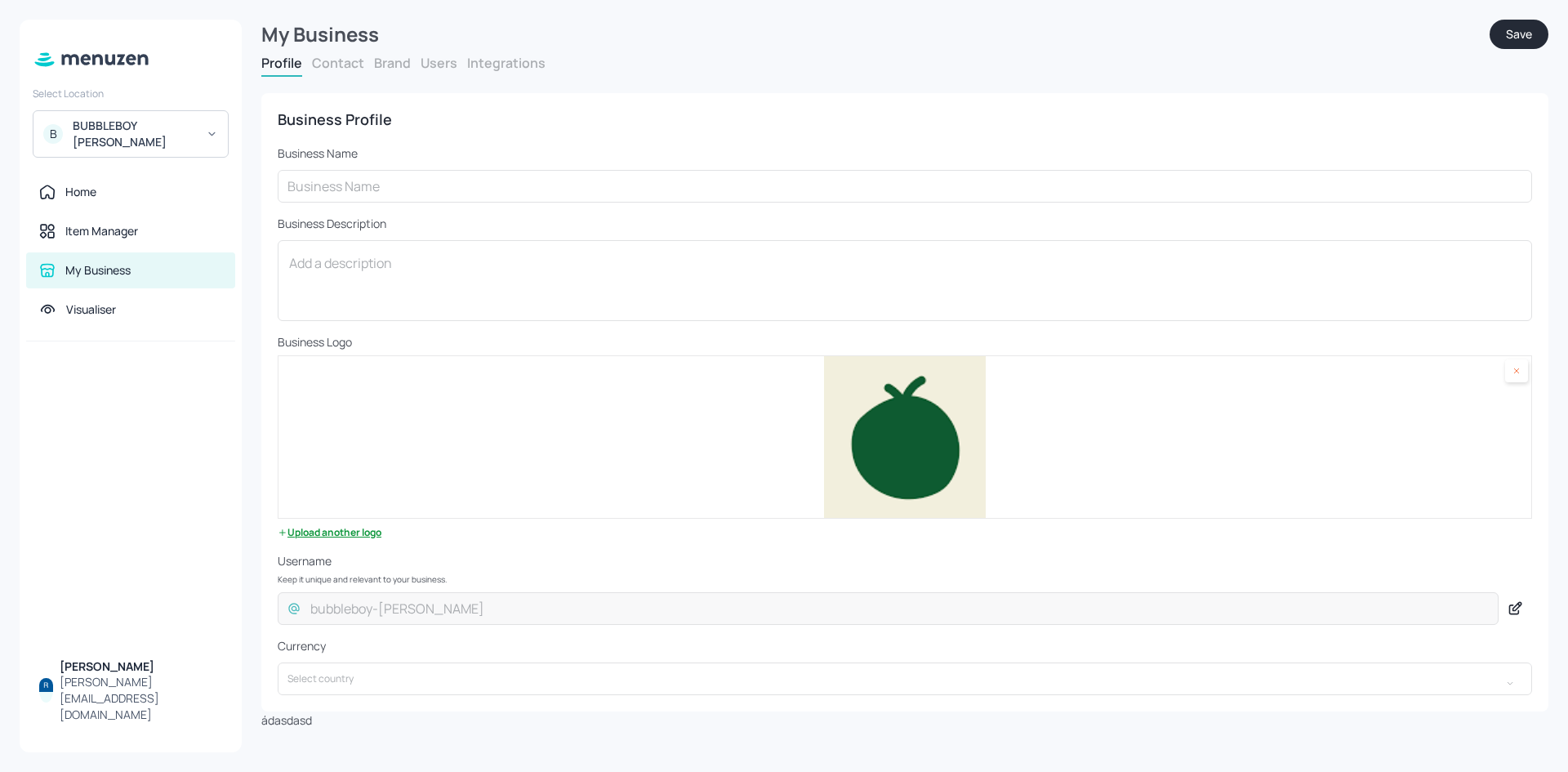
click at [1530, 24] on button "Save" at bounding box center [1518, 34] width 59 height 30
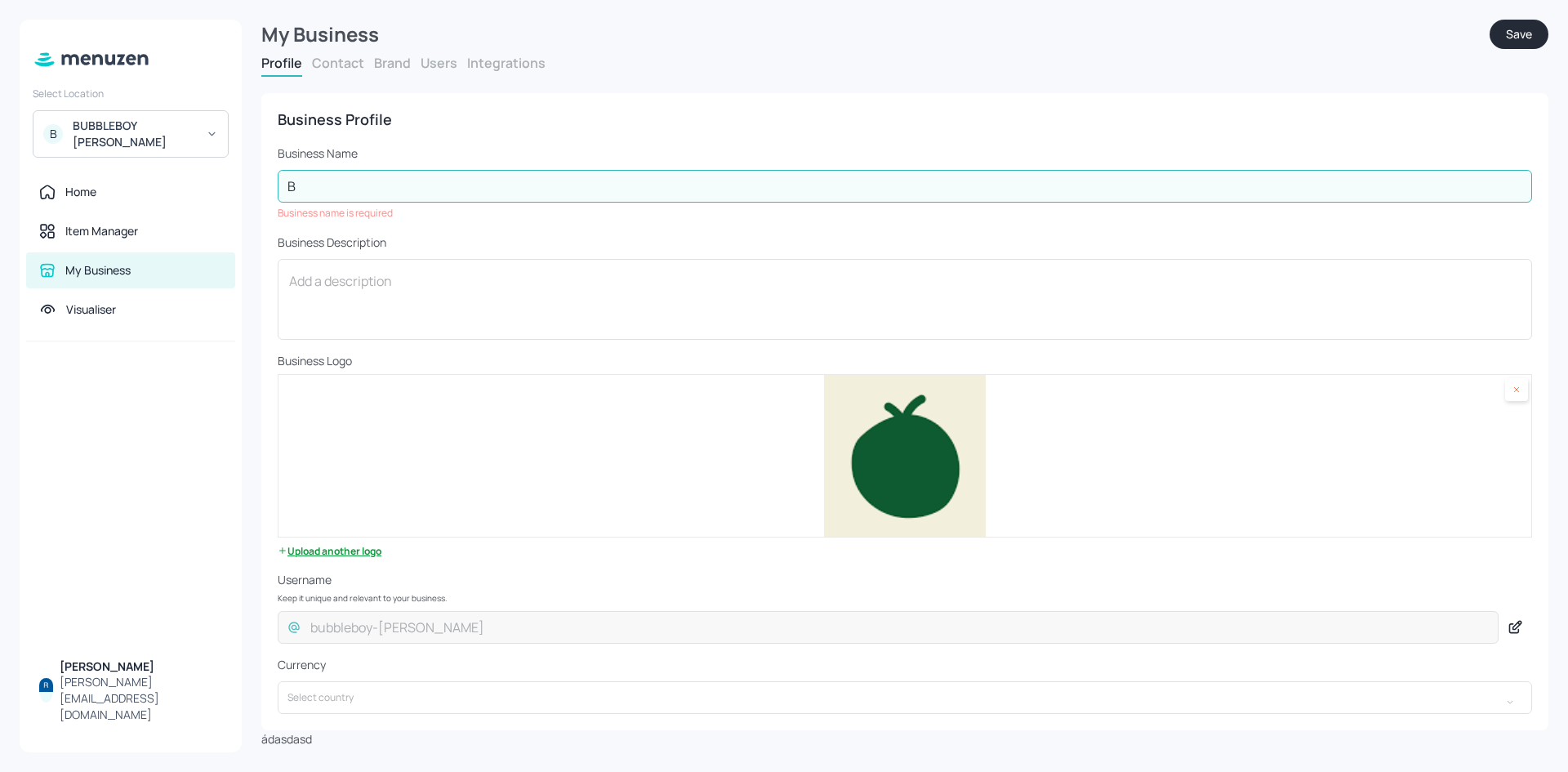
type input "BUBBLEBOY [PERSON_NAME]"
click at [1508, 40] on button "Save" at bounding box center [1518, 34] width 59 height 30
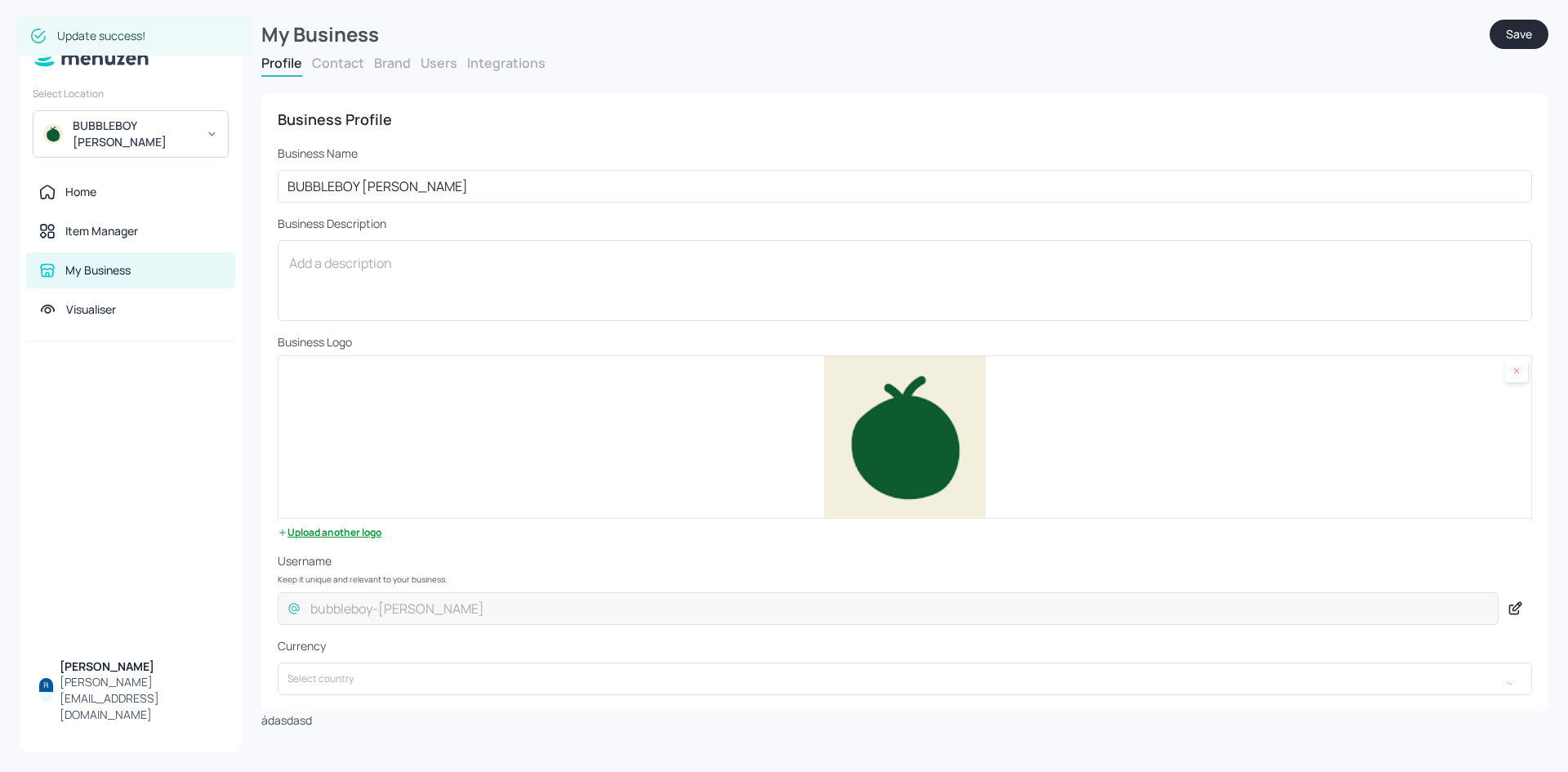
click at [209, 128] on icon at bounding box center [211, 134] width 12 height 12
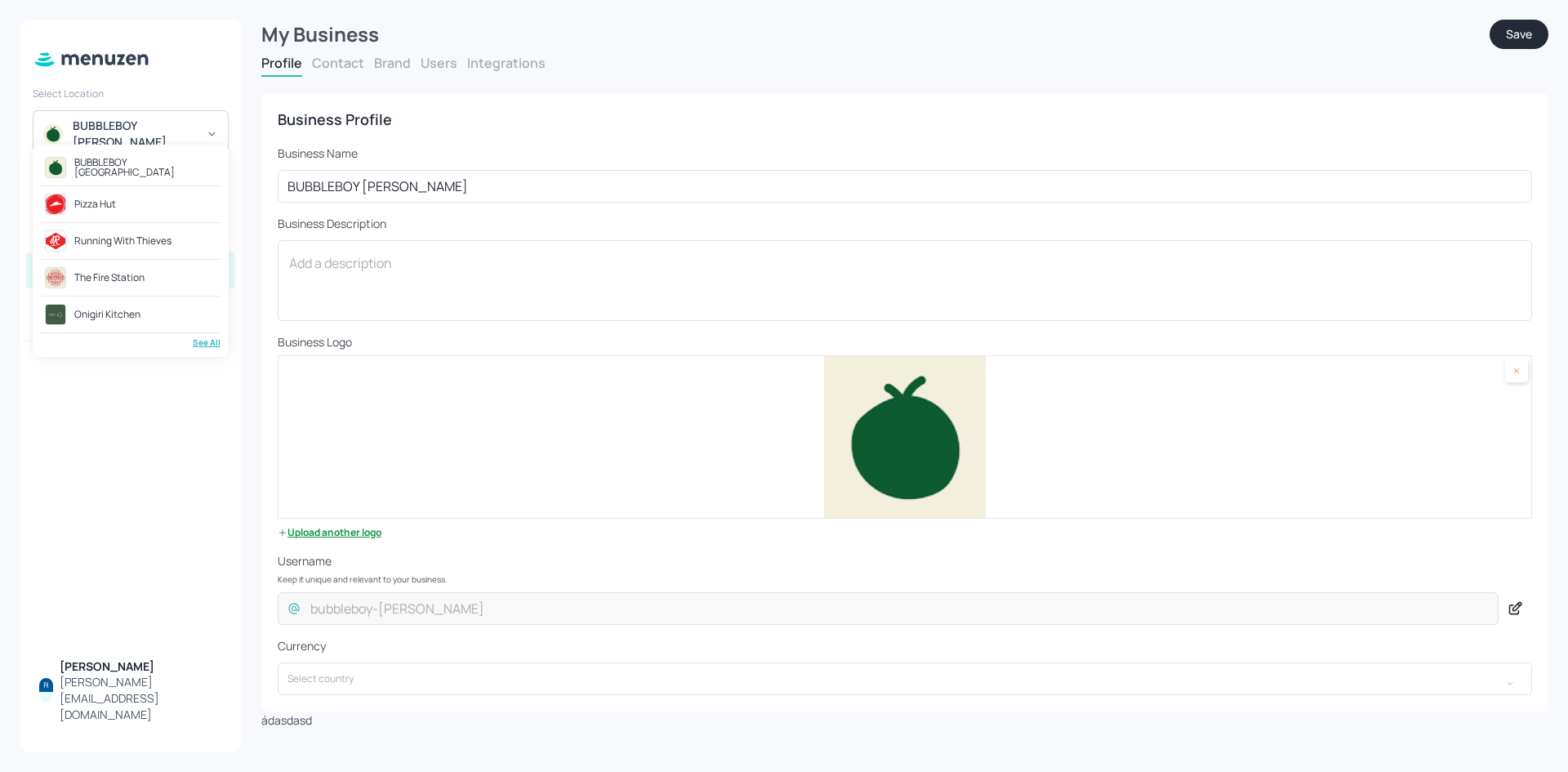
click at [183, 122] on div at bounding box center [784, 386] width 1568 height 772
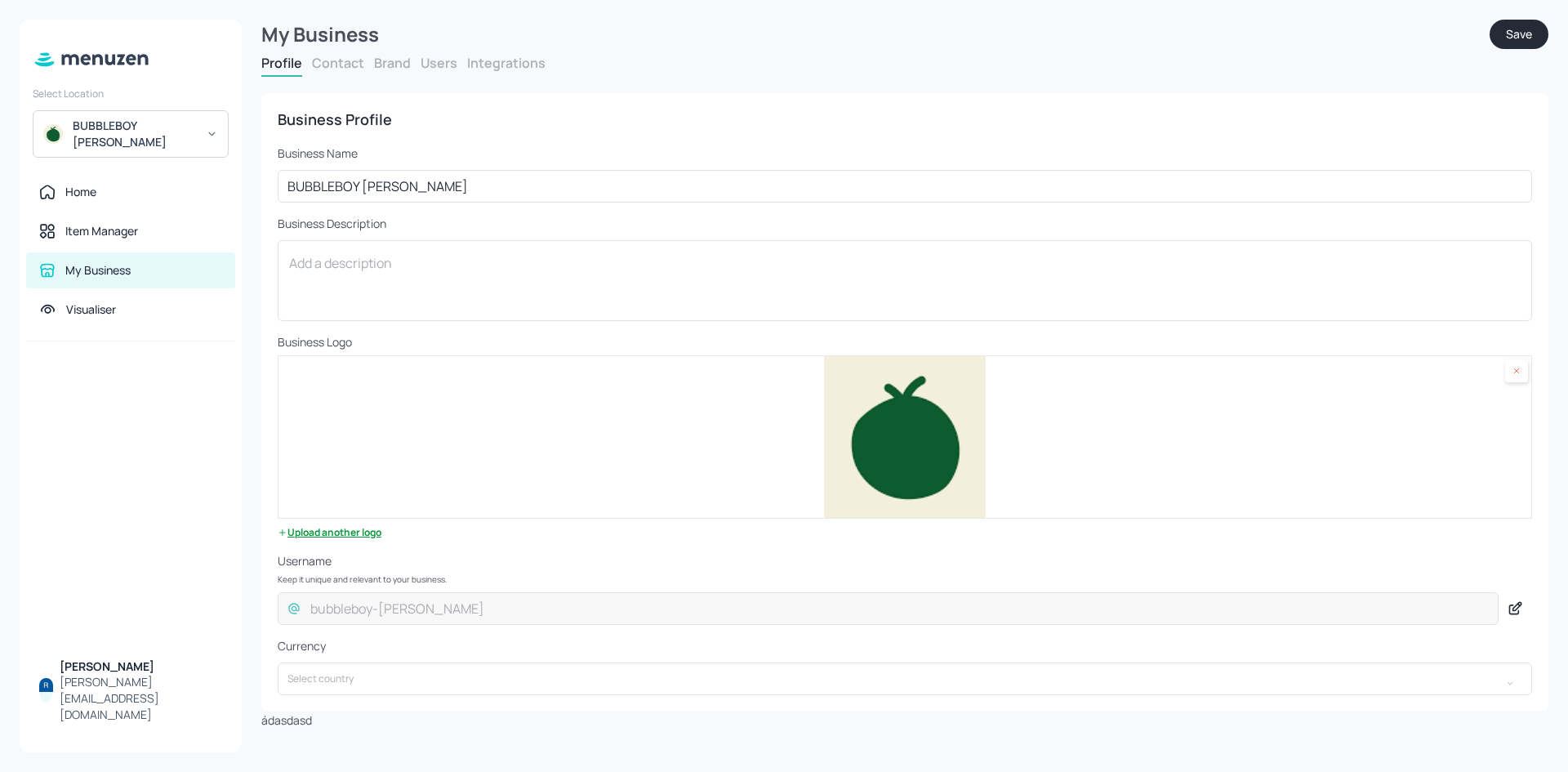
click at [440, 55] on button "Users" at bounding box center [439, 62] width 37 height 18
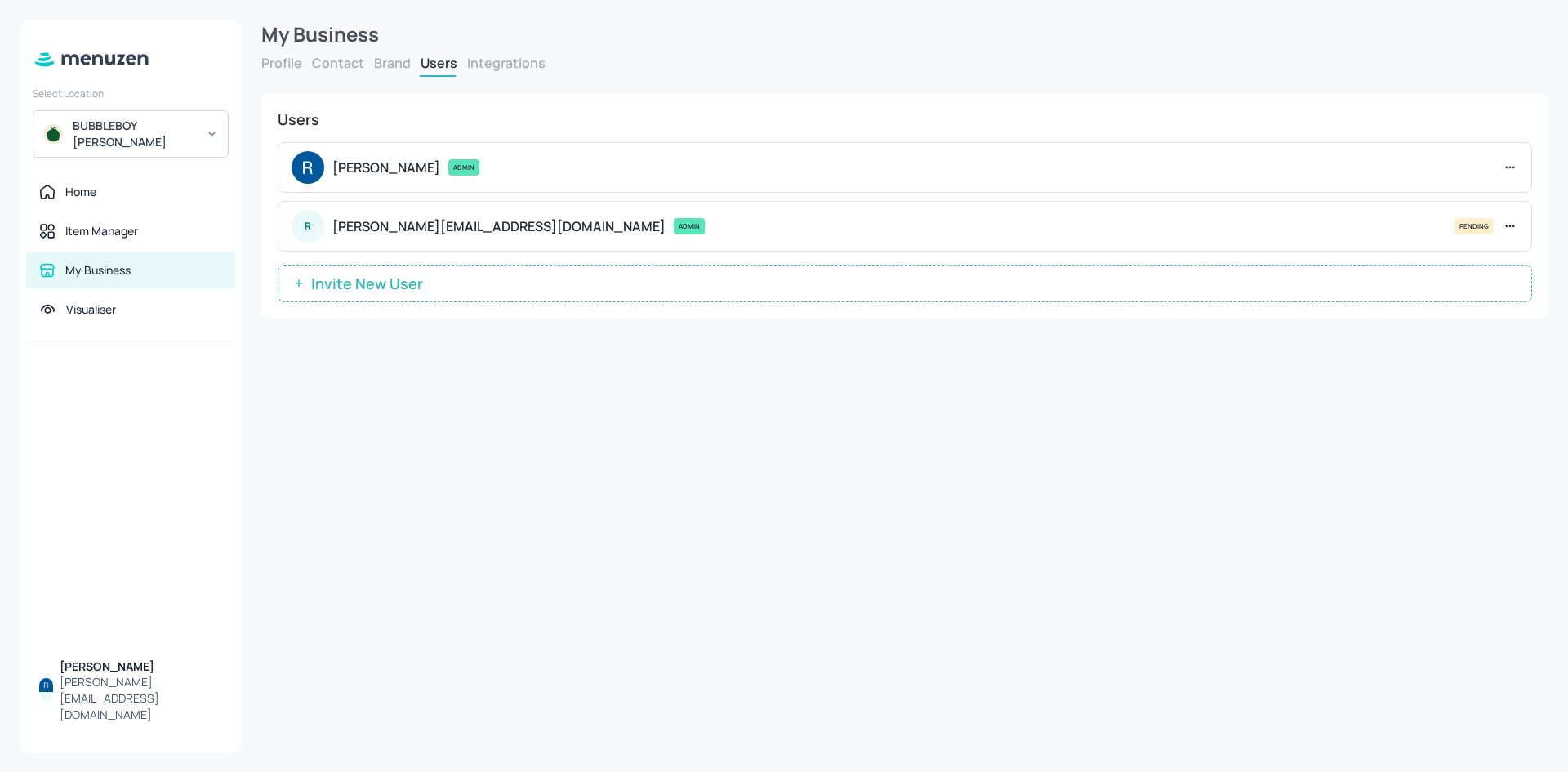
click at [204, 148] on div "Select Location BUBBLEBOY Hamilton Home Item Manager My Business Visualiser Ran…" at bounding box center [130, 386] width 222 height 733
click at [198, 126] on div "BUBBLEBOY Hamilton" at bounding box center [131, 134] width 196 height 47
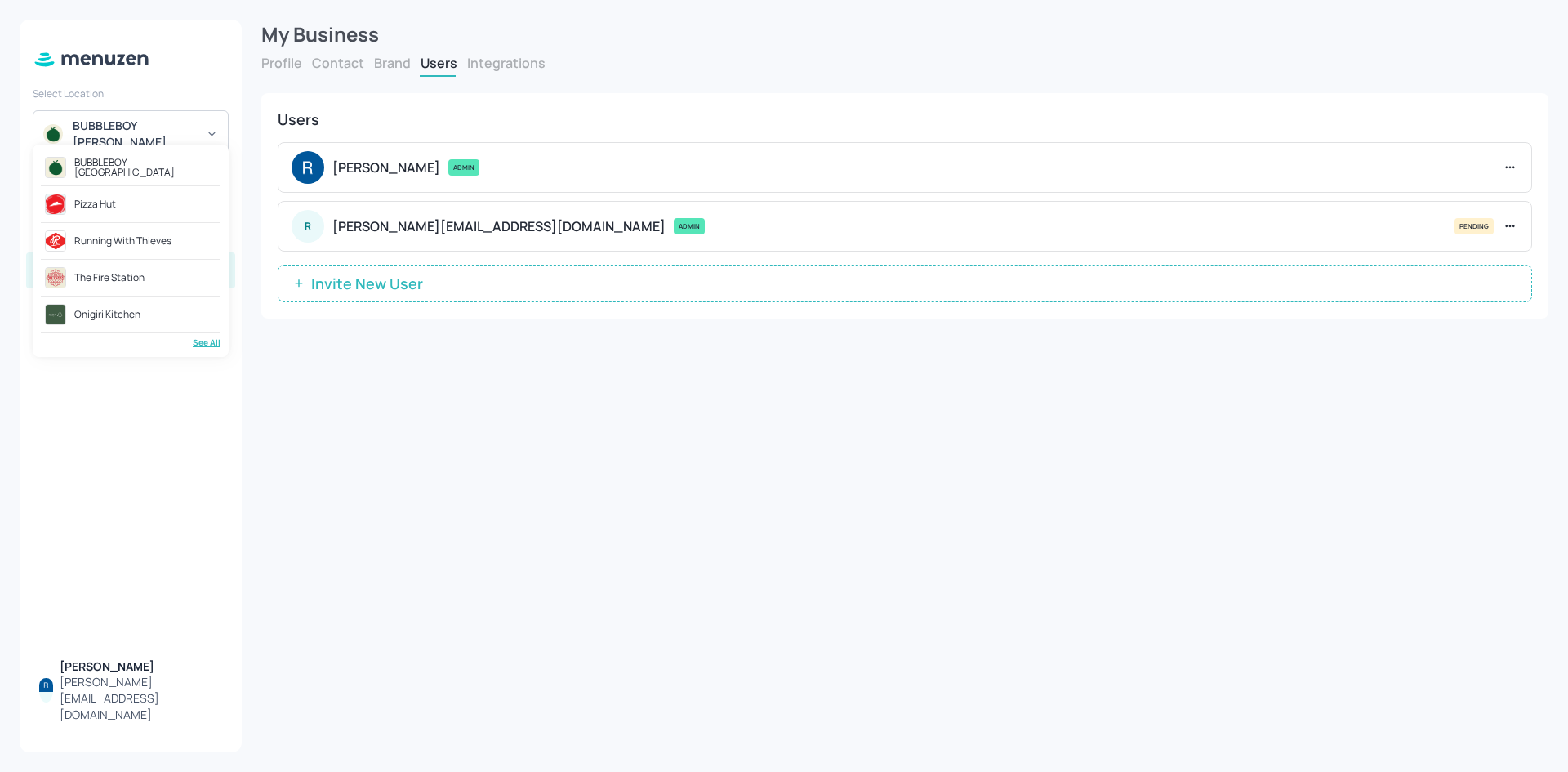
click at [204, 348] on div "See All" at bounding box center [130, 342] width 180 height 12
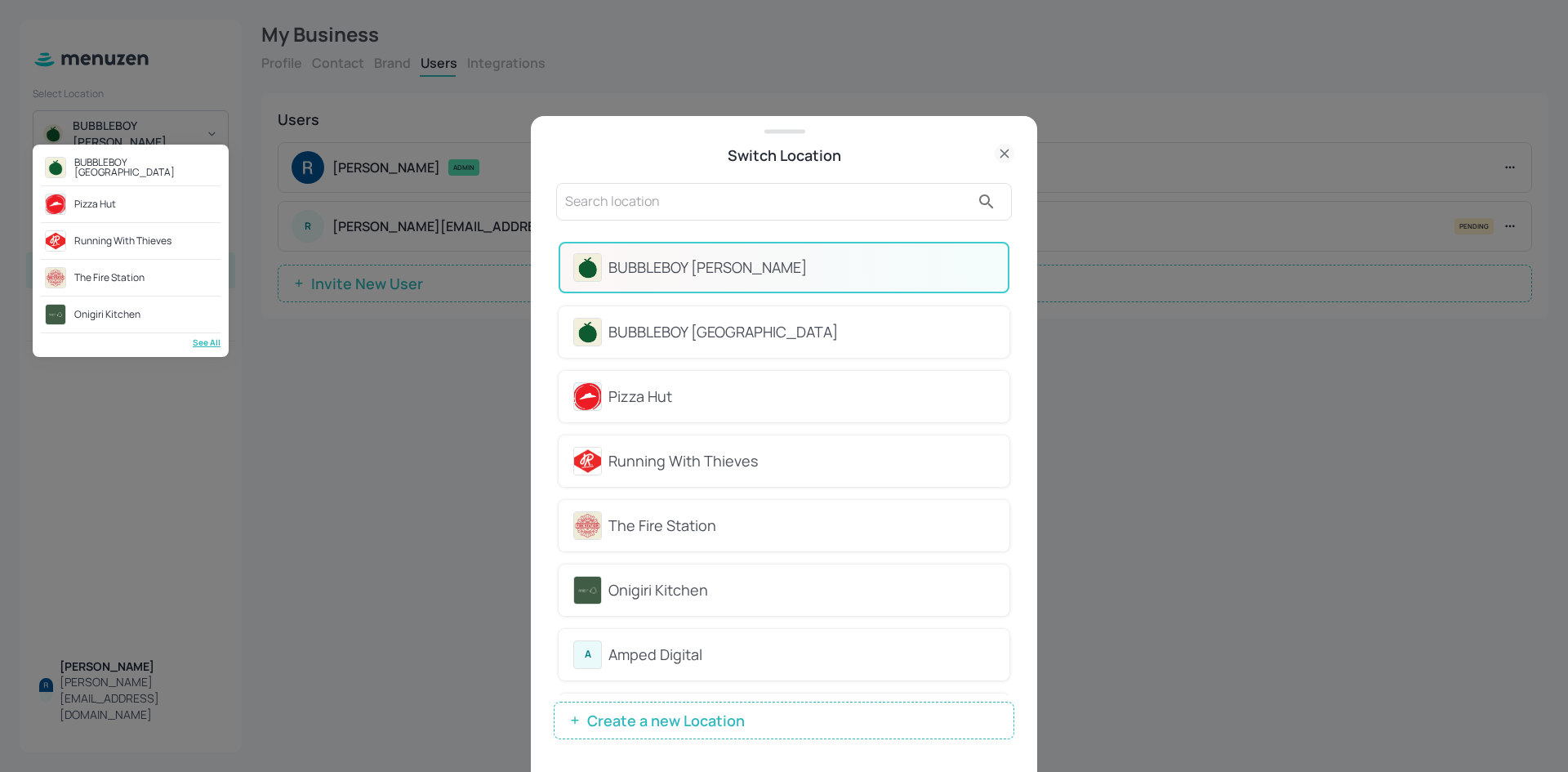
click at [825, 222] on div at bounding box center [784, 386] width 1568 height 772
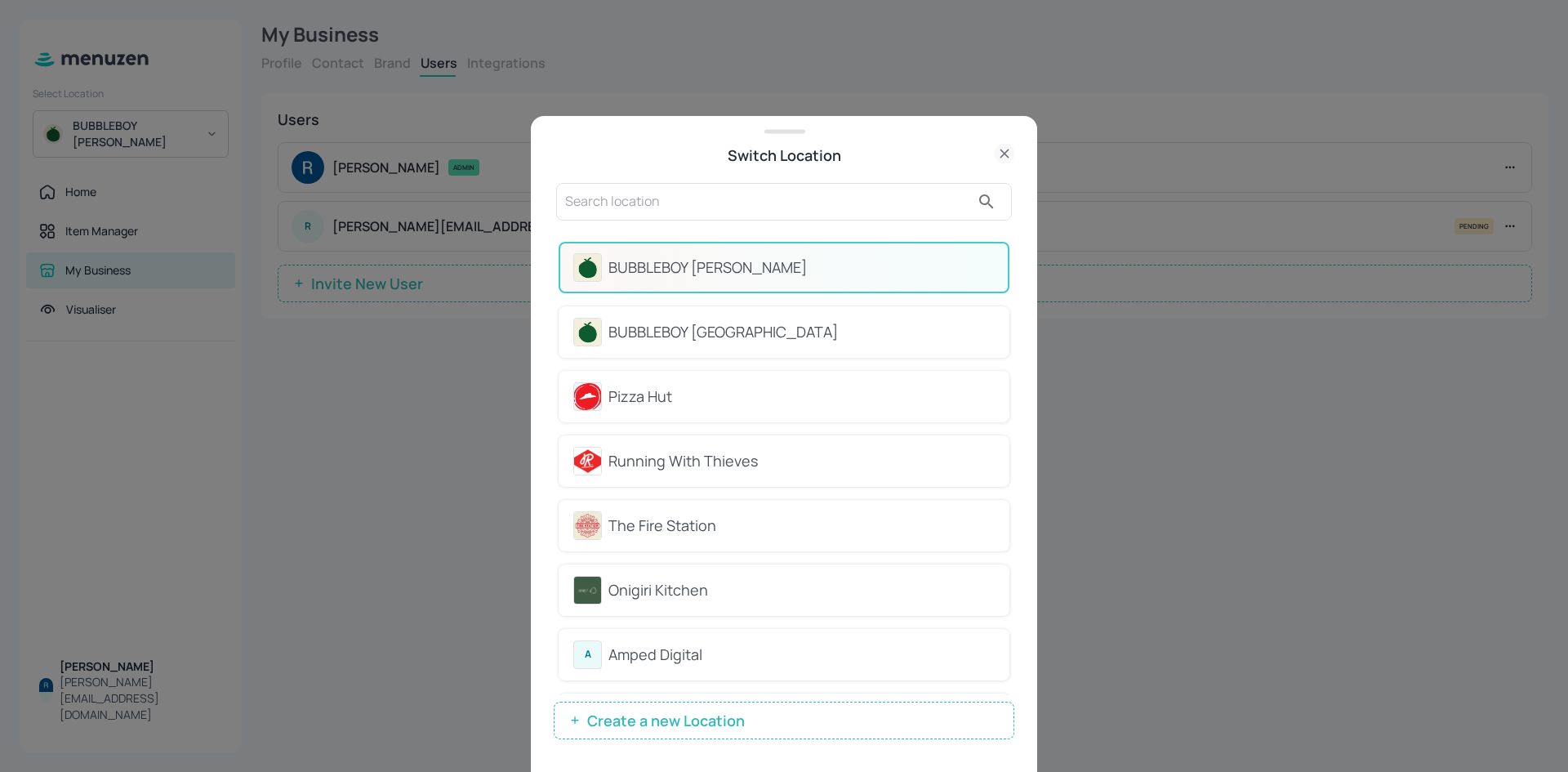
click at [757, 718] on button "Create a new Location" at bounding box center [783, 720] width 460 height 37
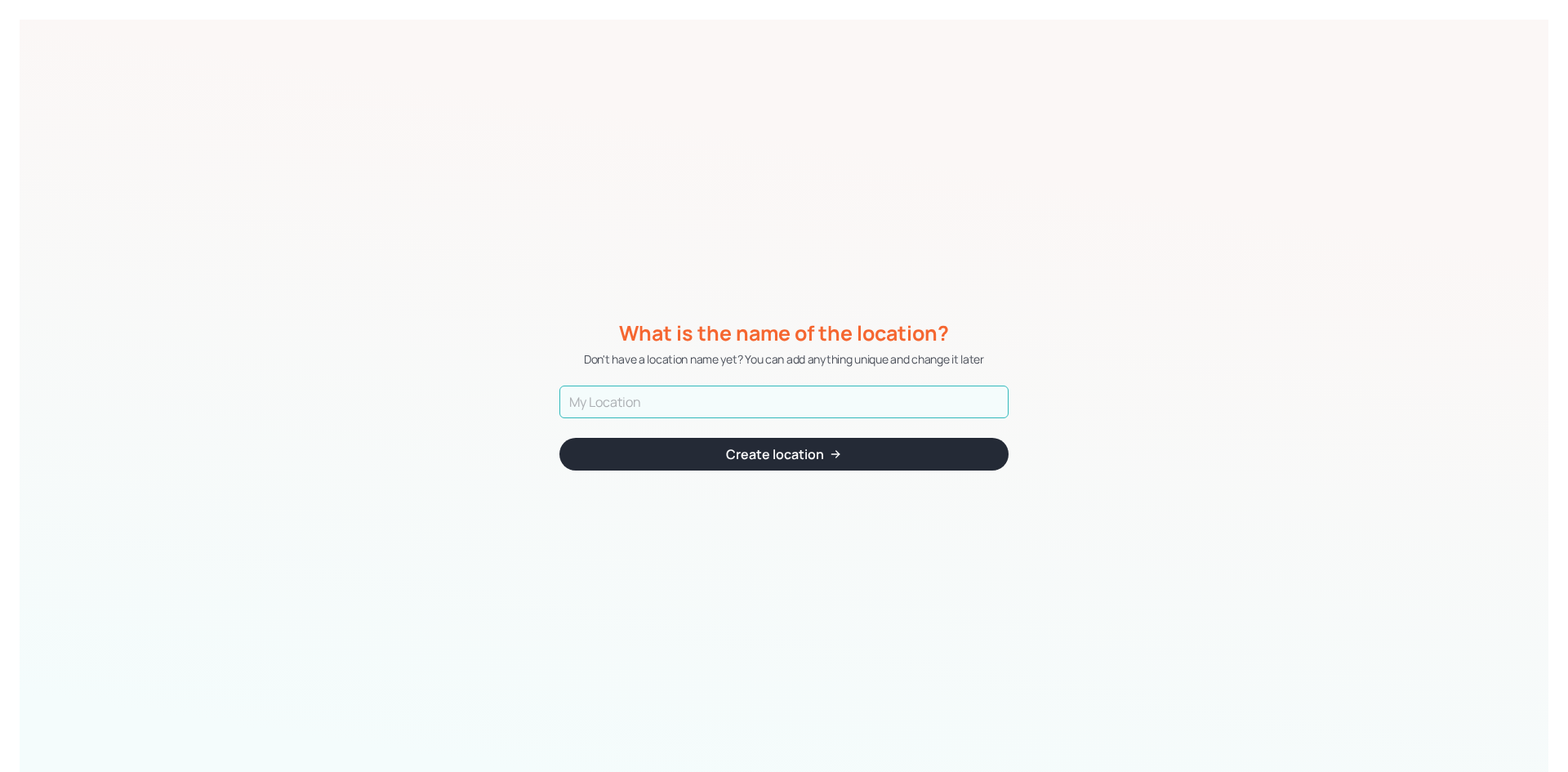
click at [784, 384] on div "What is the name of the location? Don't have a location name yet? You can add a…" at bounding box center [783, 395] width 449 height 753
click at [791, 400] on input "text" at bounding box center [783, 402] width 449 height 33
click at [674, 397] on input "BUBBLEBOY Hamilton" at bounding box center [783, 402] width 449 height 33
type input "BUBBLEBOY Newstead"
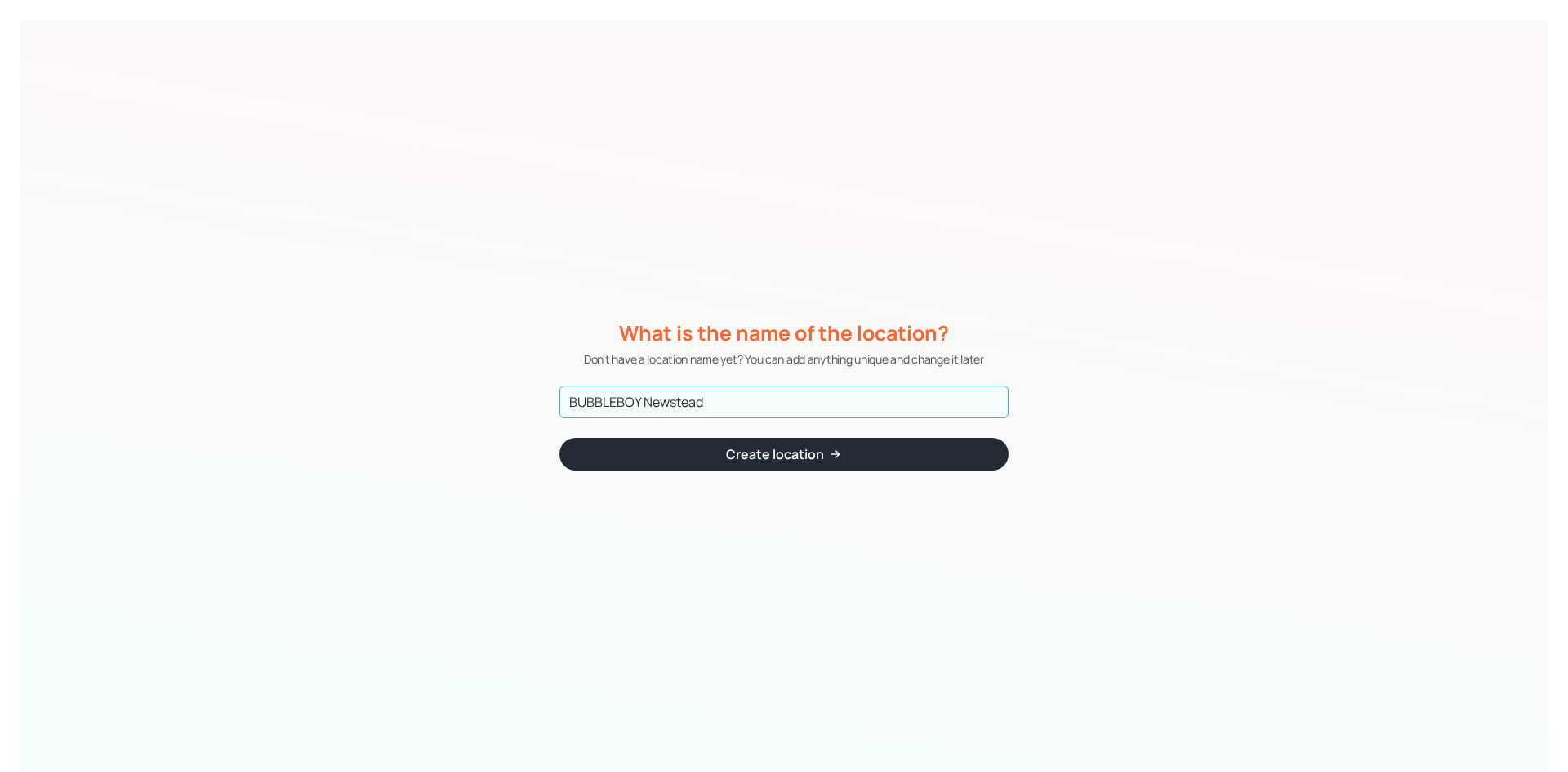
click at [836, 463] on div "submit" at bounding box center [836, 454] width 13 height 19
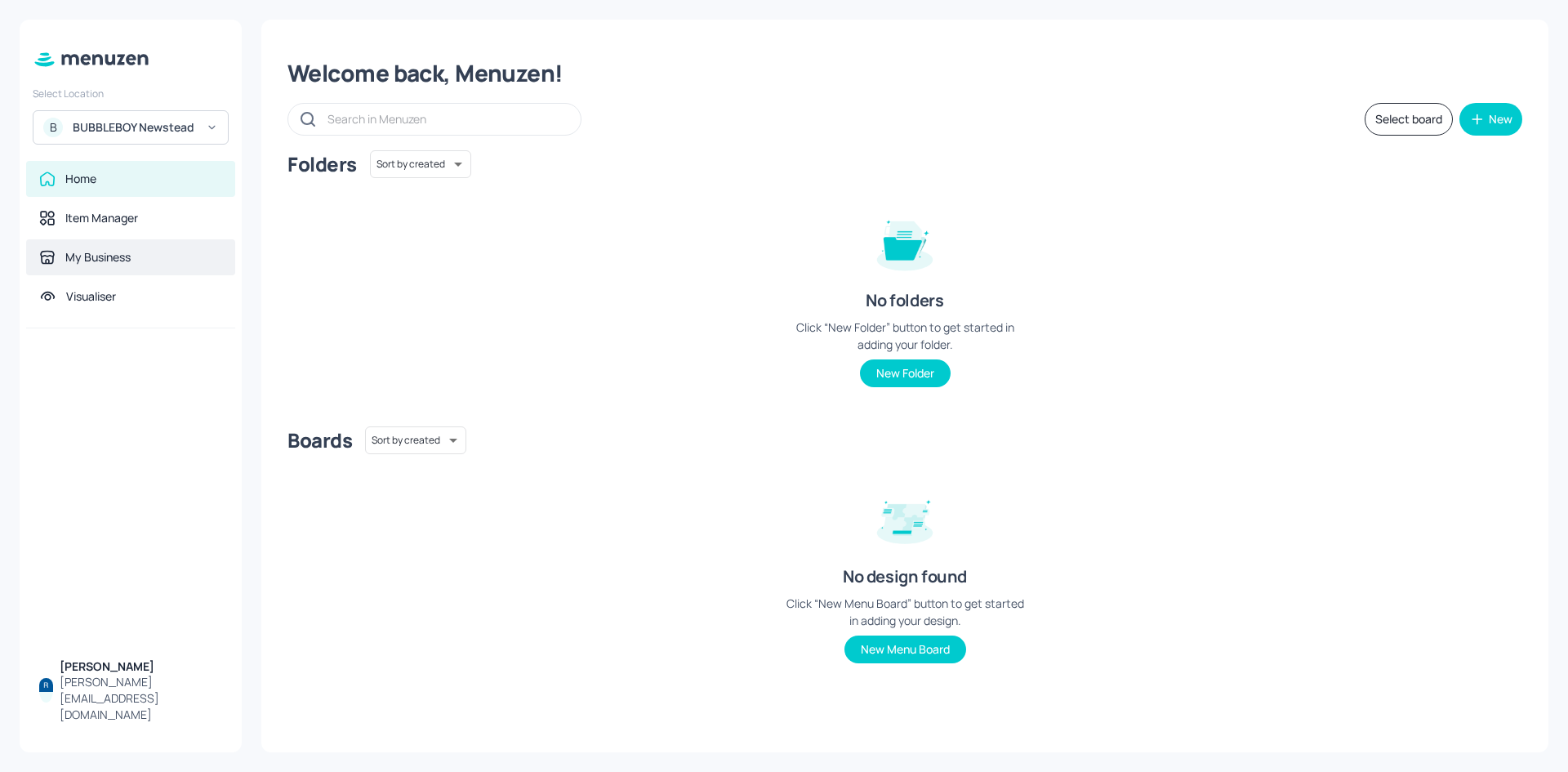
click at [73, 266] on div "My Business" at bounding box center [131, 257] width 209 height 36
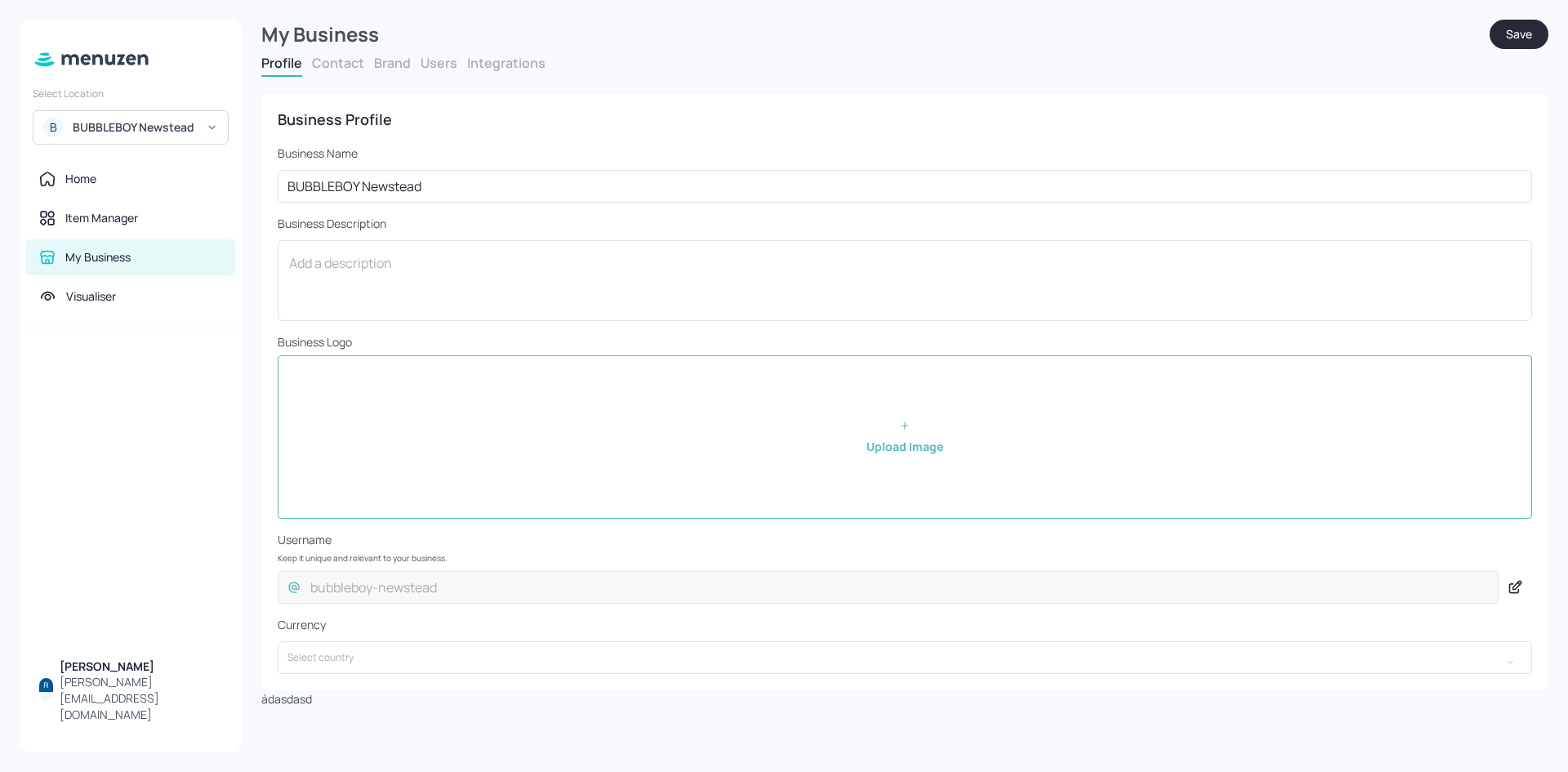
click at [909, 443] on input "file" at bounding box center [905, 436] width 1253 height 162
type input "C:\fakepath\favicon.png"
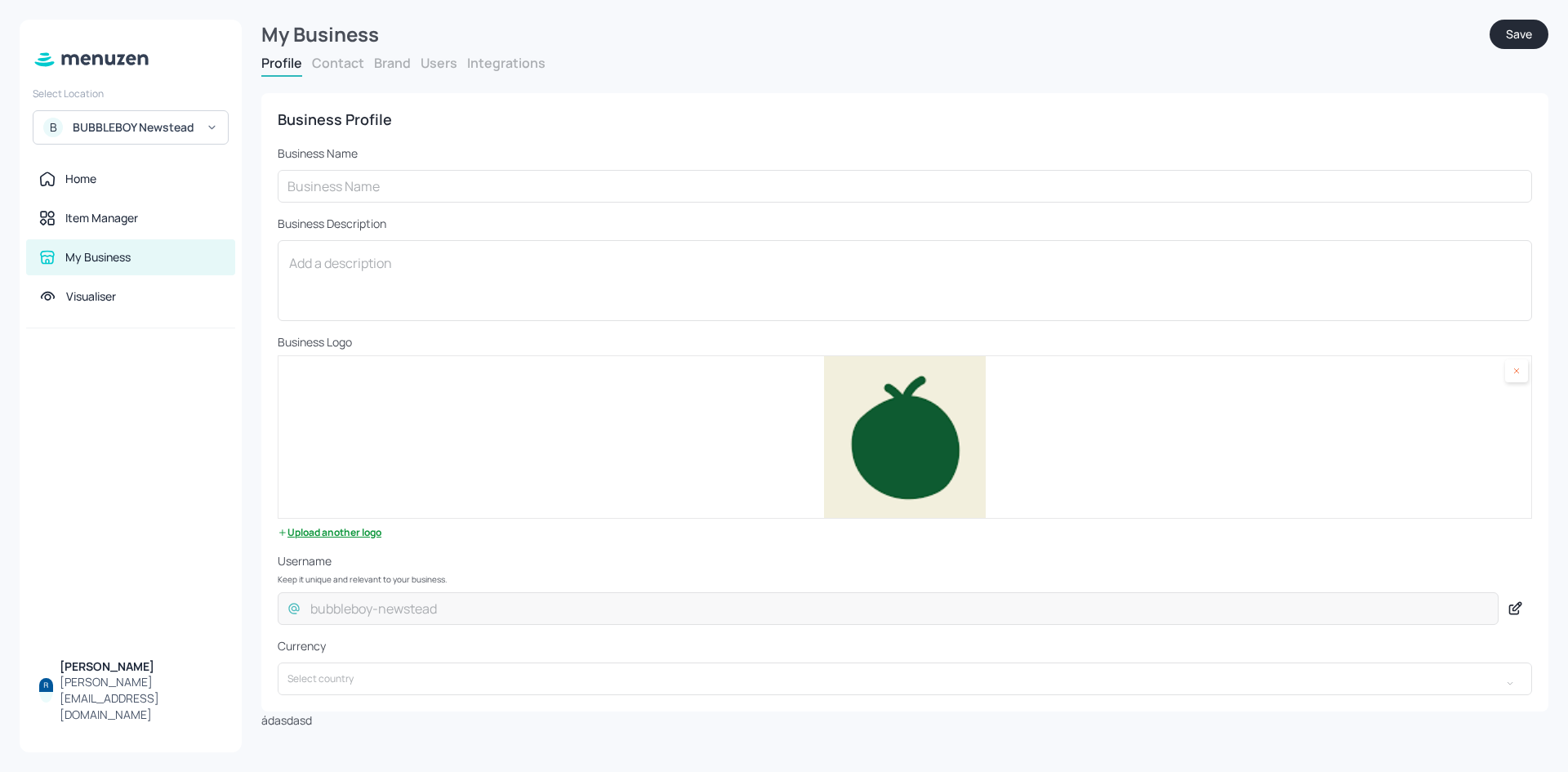
click at [1520, 39] on button "Save" at bounding box center [1518, 34] width 59 height 30
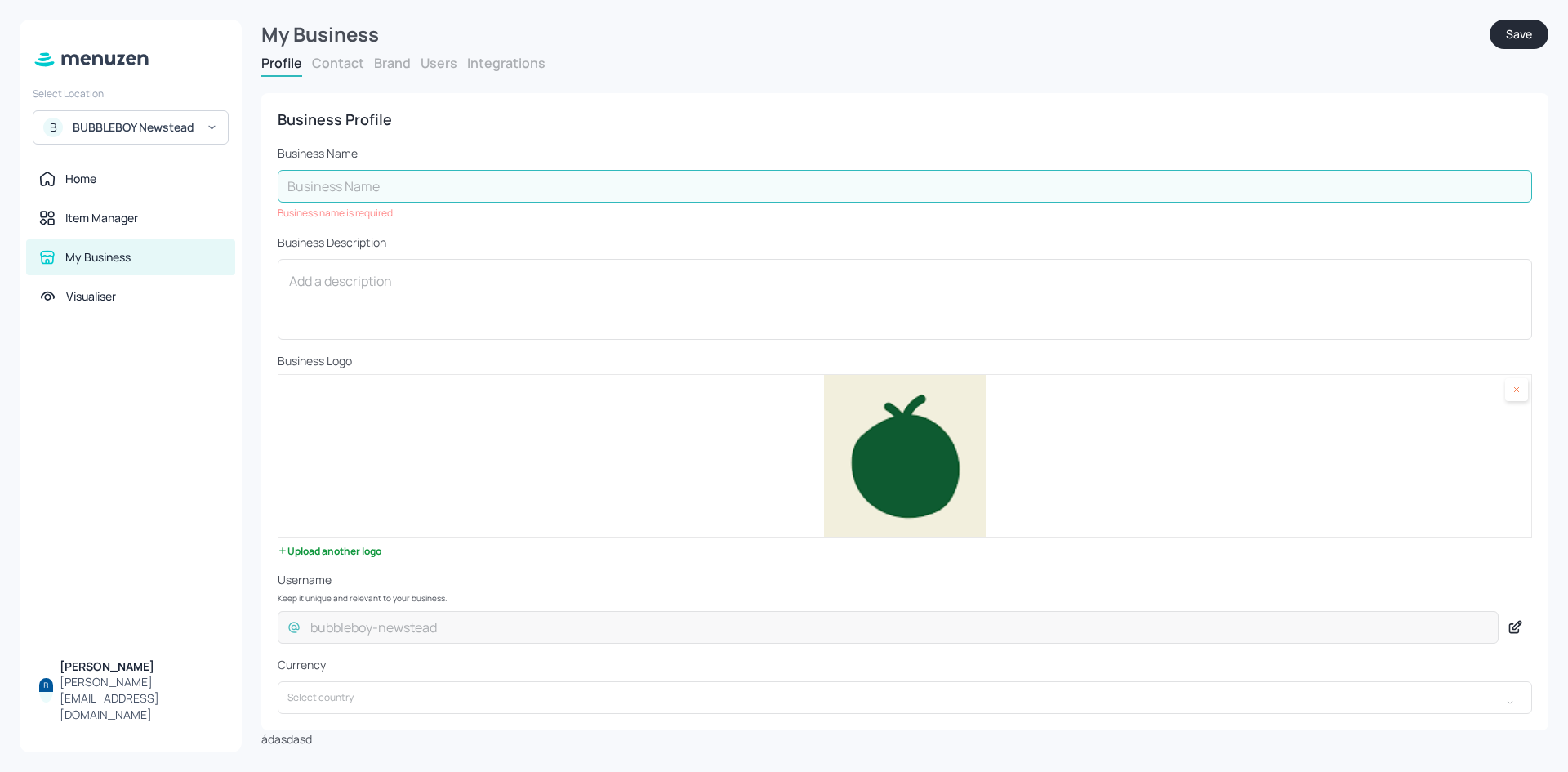
click at [578, 195] on input "text" at bounding box center [904, 187] width 1254 height 33
type input "BUBBLEBOY Newstead"
click at [638, 170] on input "BUBBLEBOY Newstead" at bounding box center [904, 187] width 1254 height 33
click at [1530, 31] on button "Save" at bounding box center [1518, 34] width 59 height 30
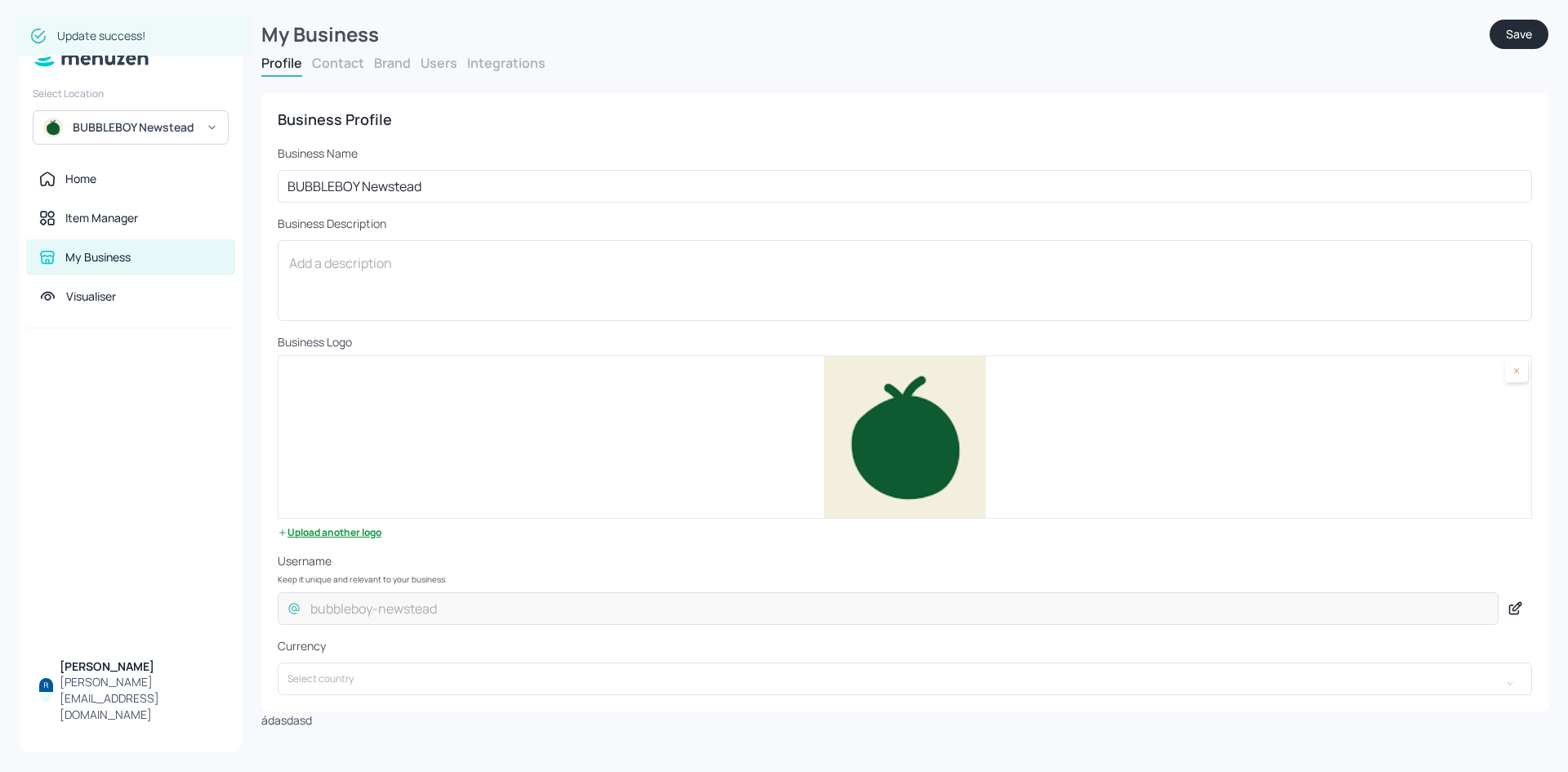
click at [436, 57] on button "Users" at bounding box center [439, 62] width 37 height 18
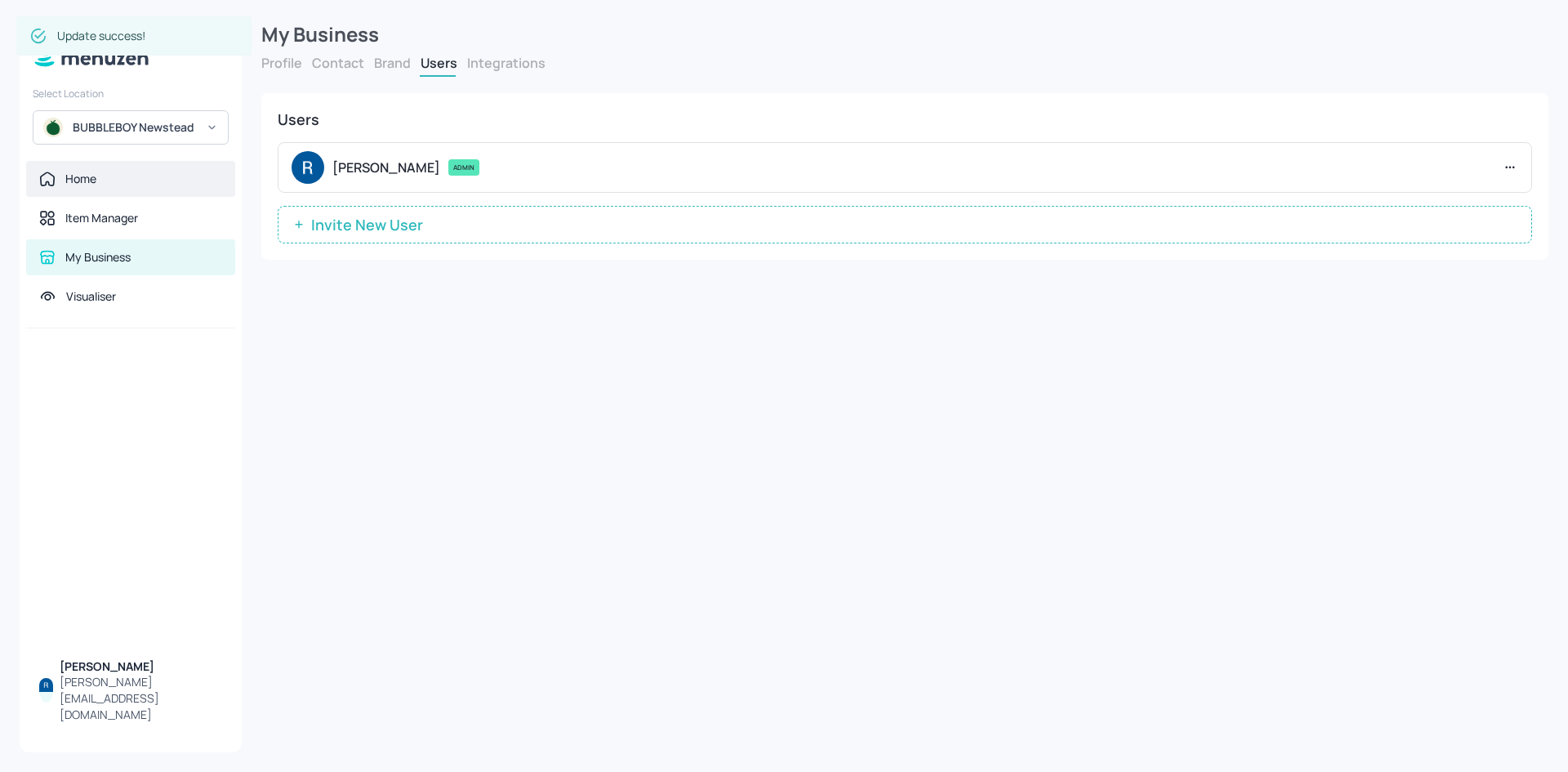
click at [134, 179] on div "Home" at bounding box center [131, 179] width 183 height 16
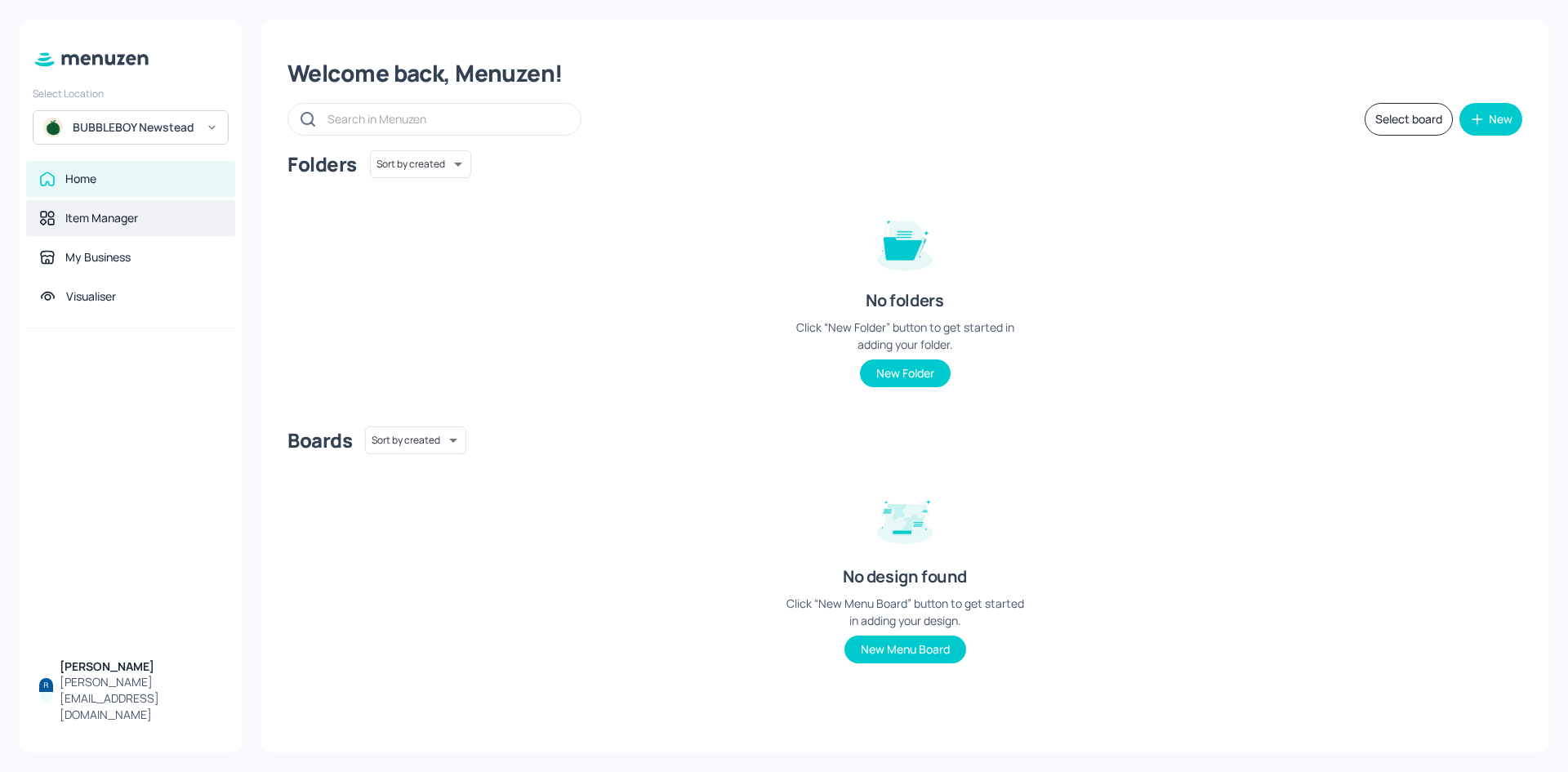
click at [62, 227] on div "Item Manager" at bounding box center [131, 217] width 209 height 36
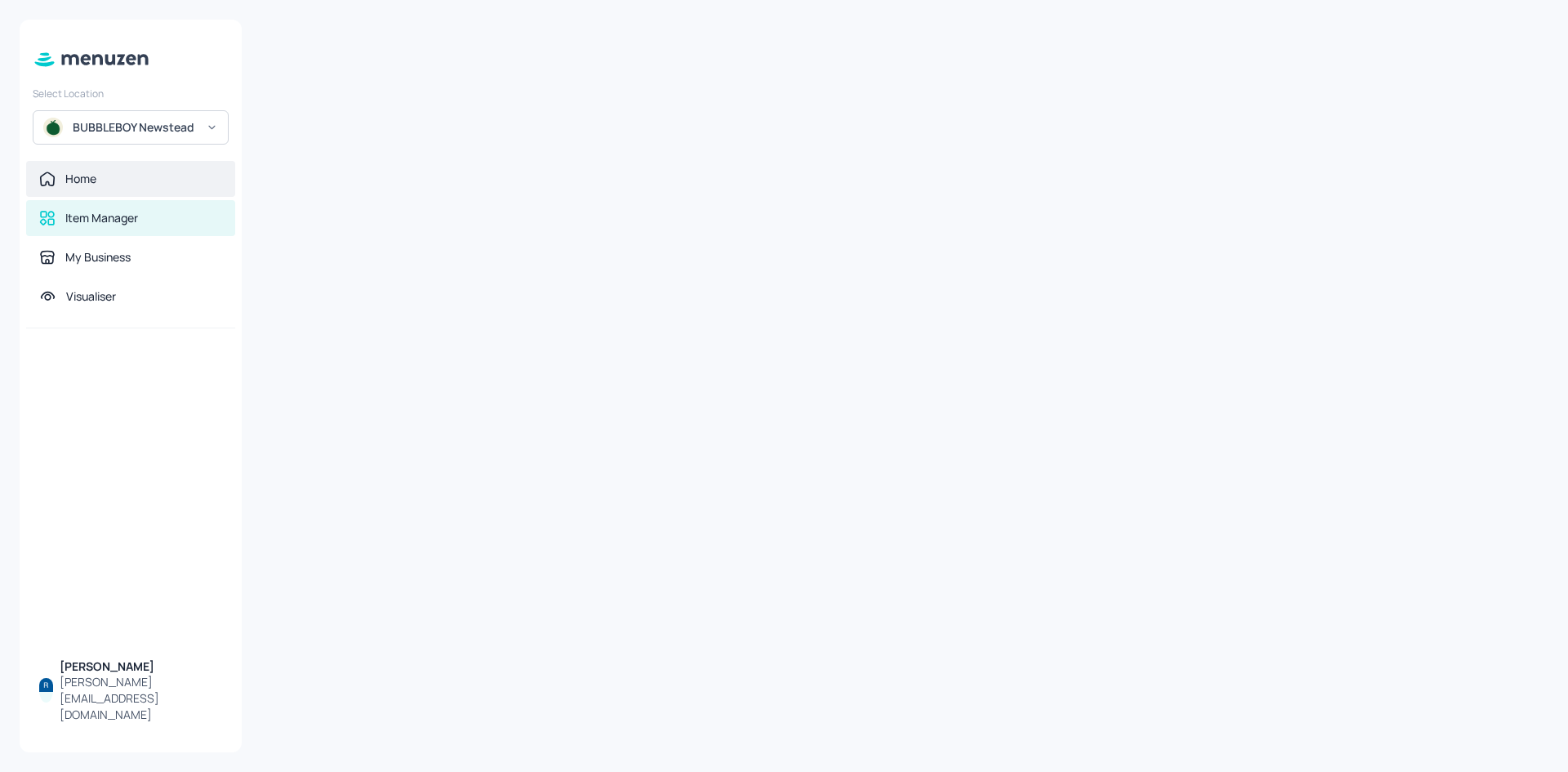
click at [73, 196] on div "Home" at bounding box center [131, 178] width 209 height 36
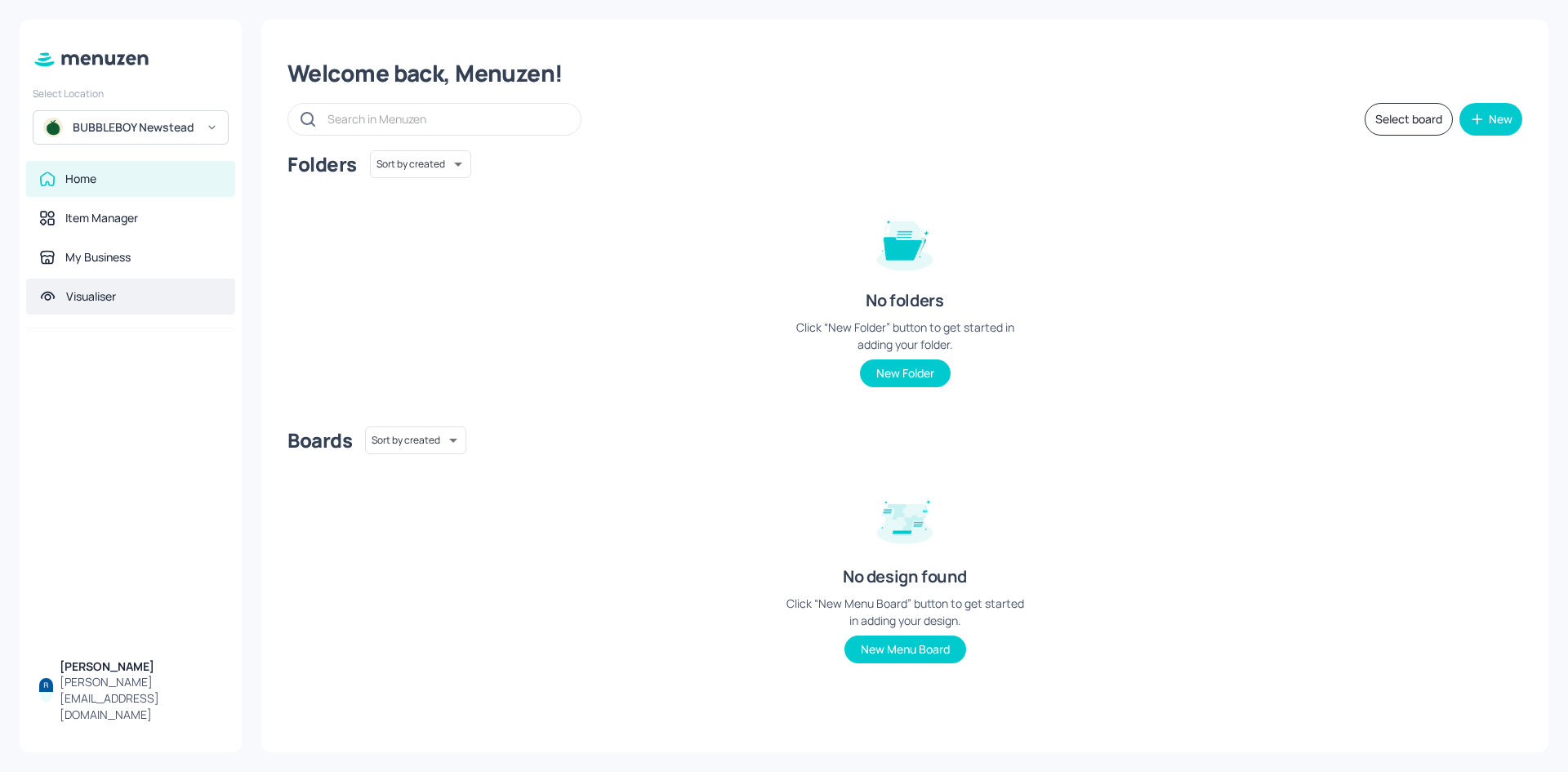
click at [87, 306] on div "Visualiser" at bounding box center [131, 296] width 209 height 36
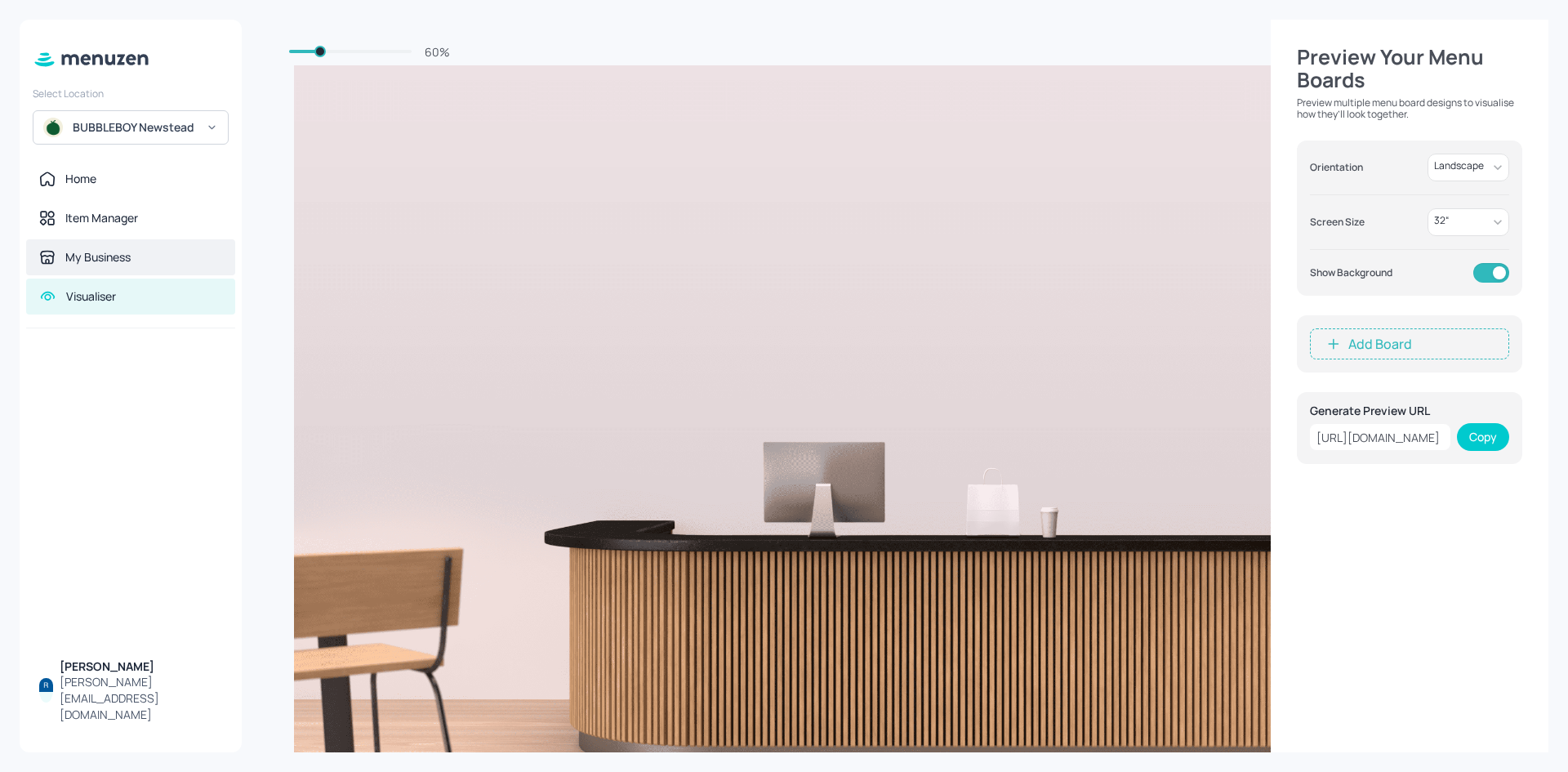
click at [93, 253] on div "My Business" at bounding box center [98, 257] width 65 height 16
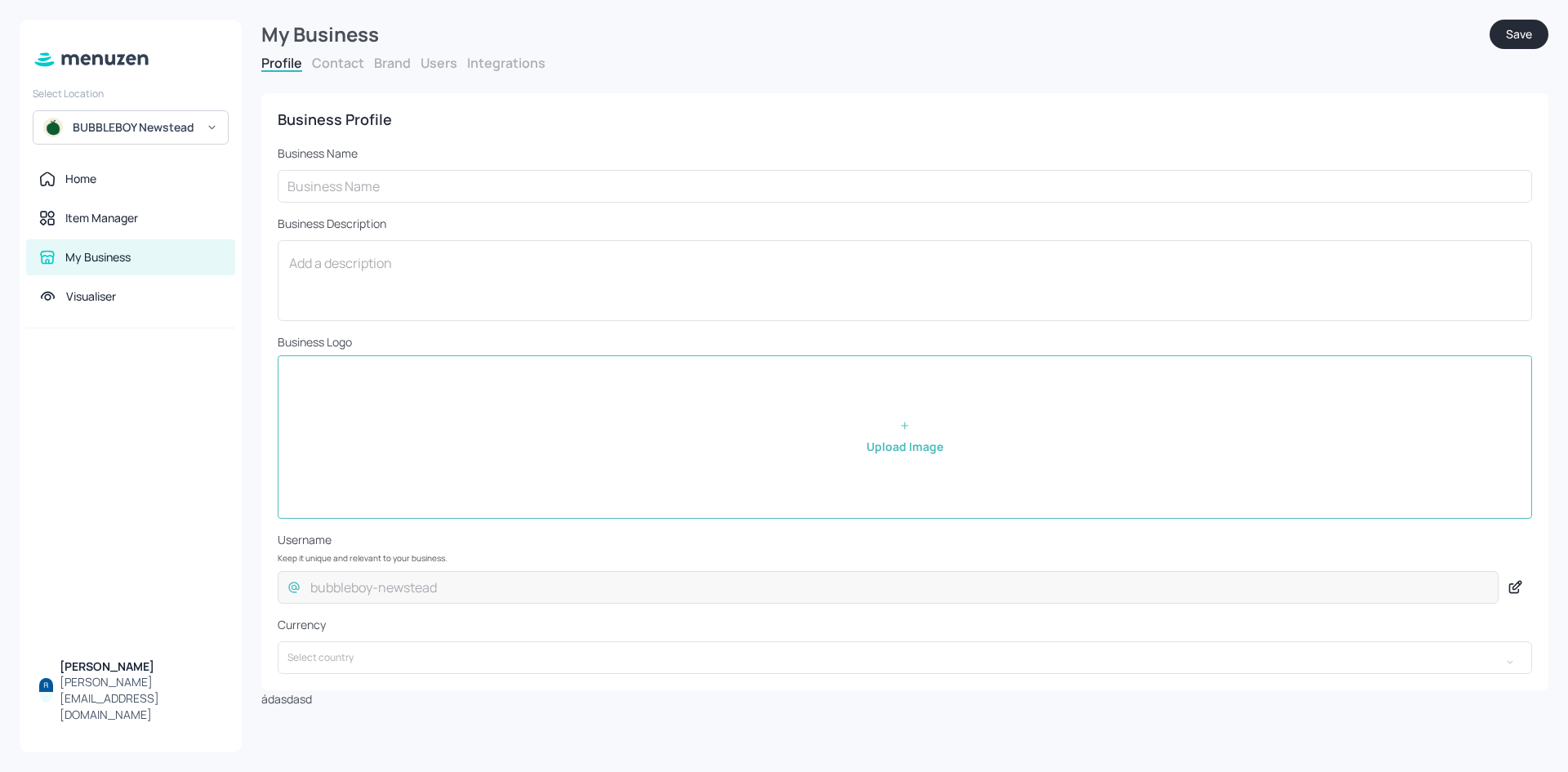
type input "BUBBLEBOY Newstead"
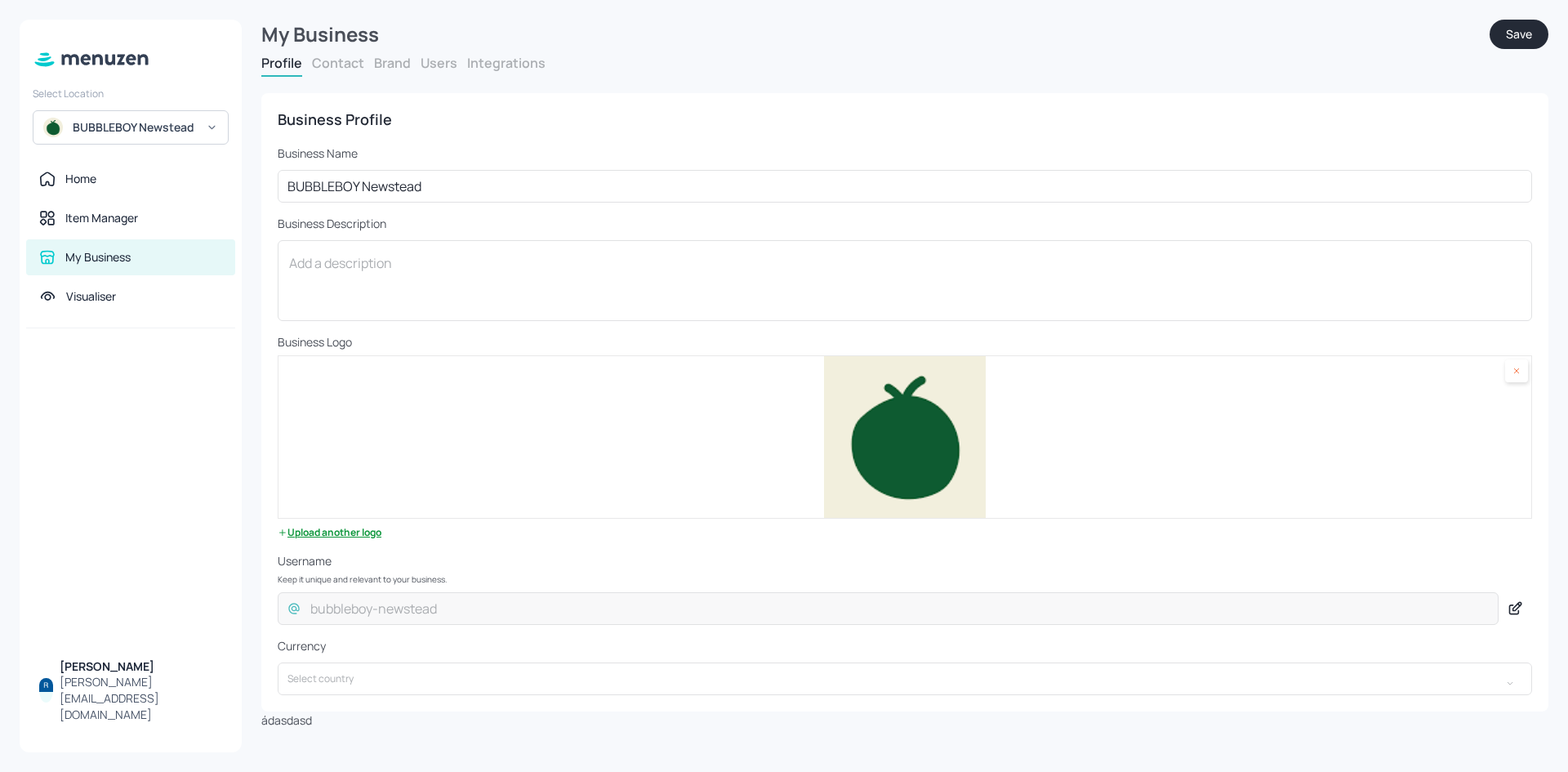
click at [145, 121] on div "BUBBLEBOY Newstead" at bounding box center [135, 127] width 123 height 16
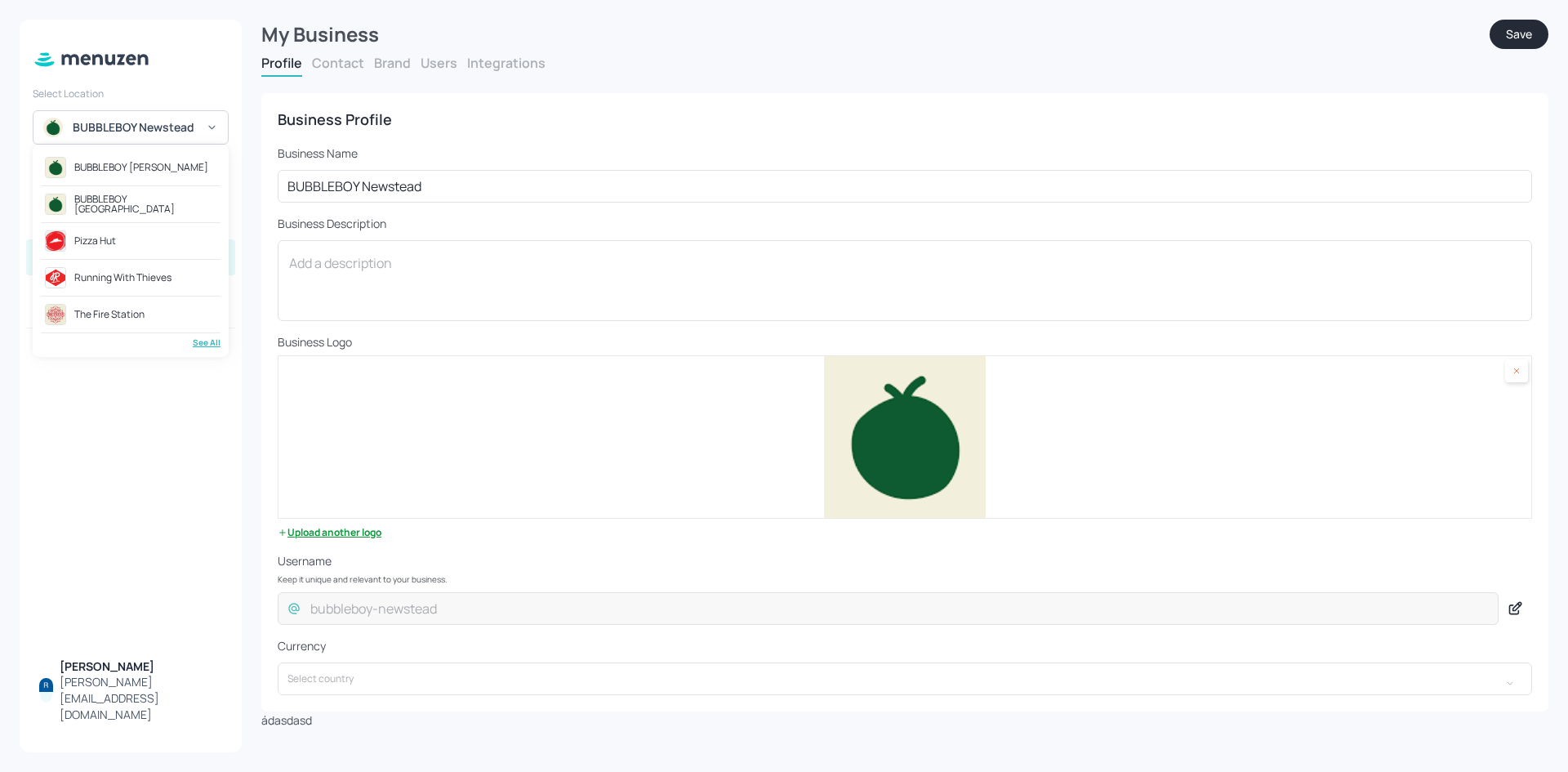
drag, startPoint x: 145, startPoint y: 209, endPoint x: 198, endPoint y: 207, distance: 53.0
click at [147, 209] on div "BUBBLEBOY [GEOGRAPHIC_DATA]" at bounding box center [145, 204] width 142 height 19
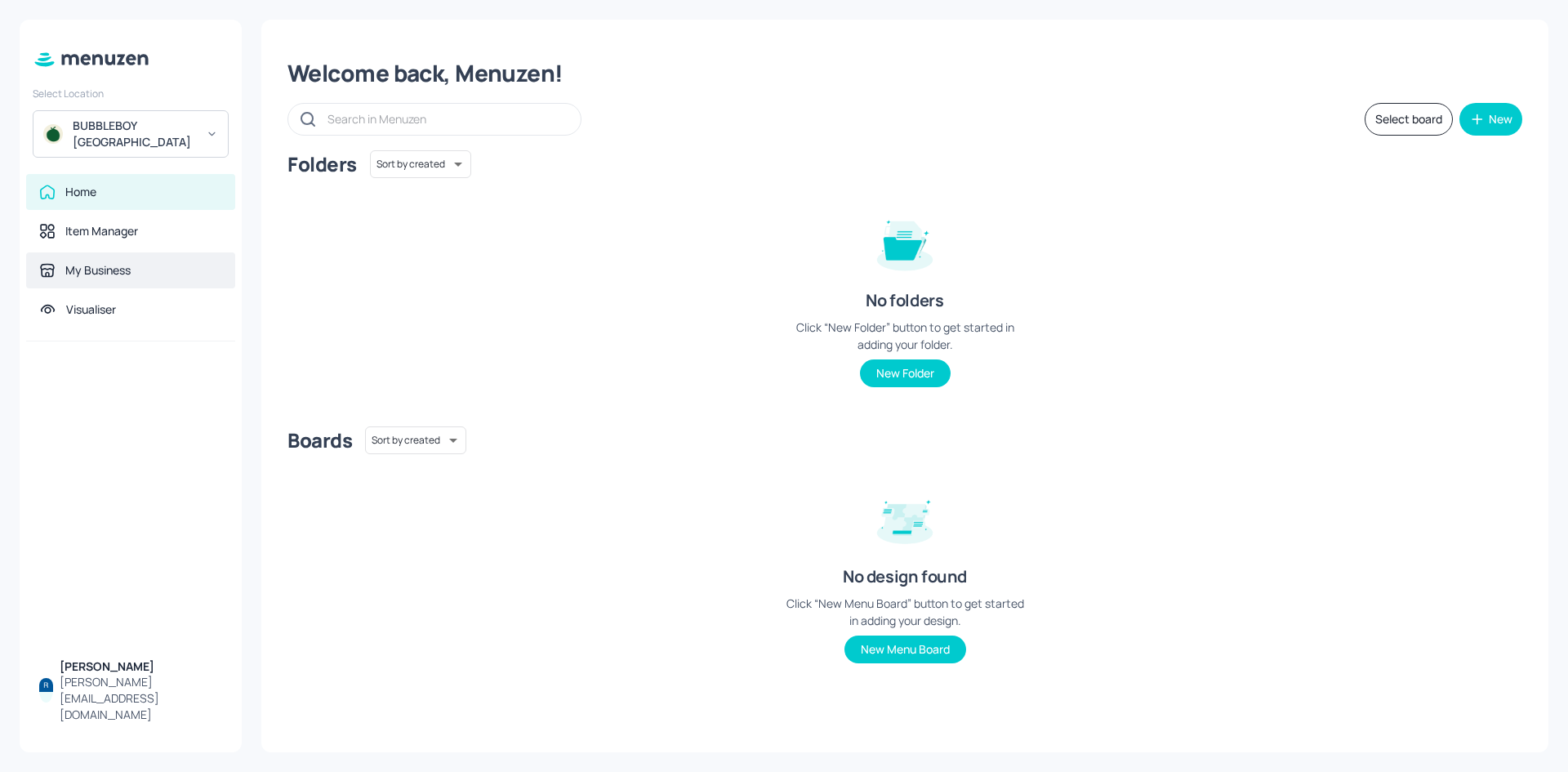
click at [157, 285] on div "My Business" at bounding box center [131, 270] width 209 height 36
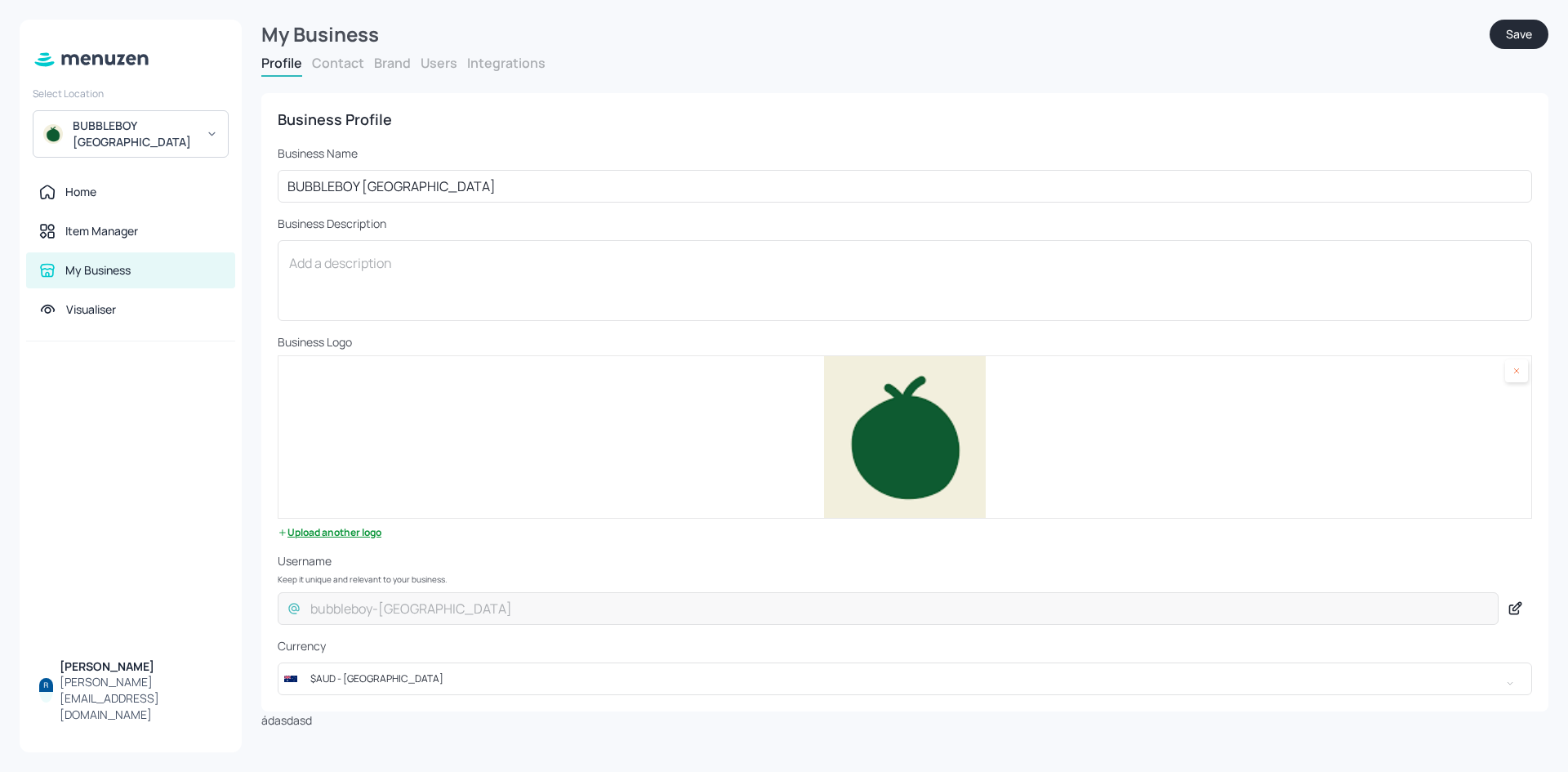
click at [434, 61] on button "Users" at bounding box center [439, 62] width 37 height 18
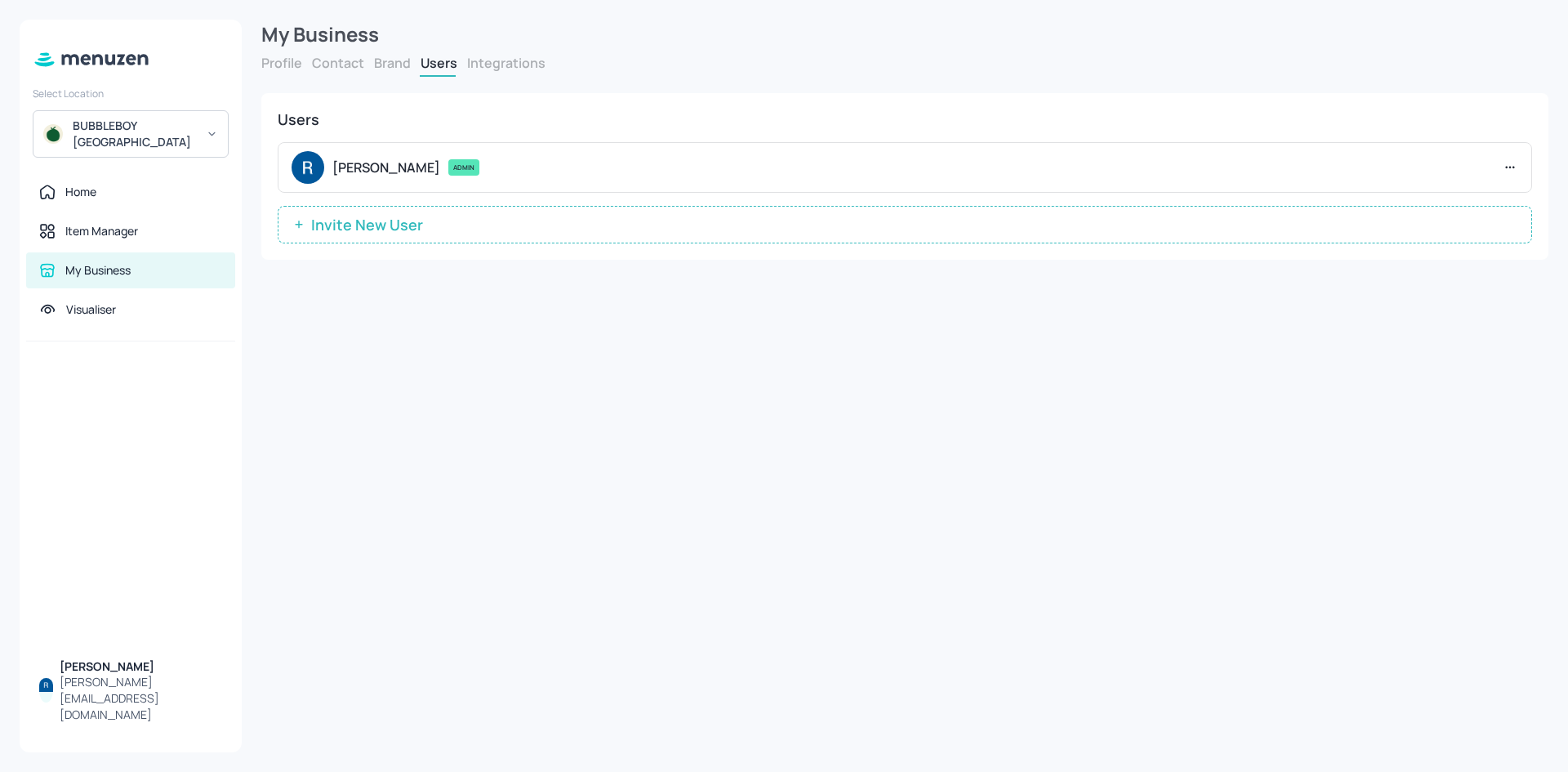
click at [378, 223] on span "Invite New User" at bounding box center [366, 224] width 128 height 16
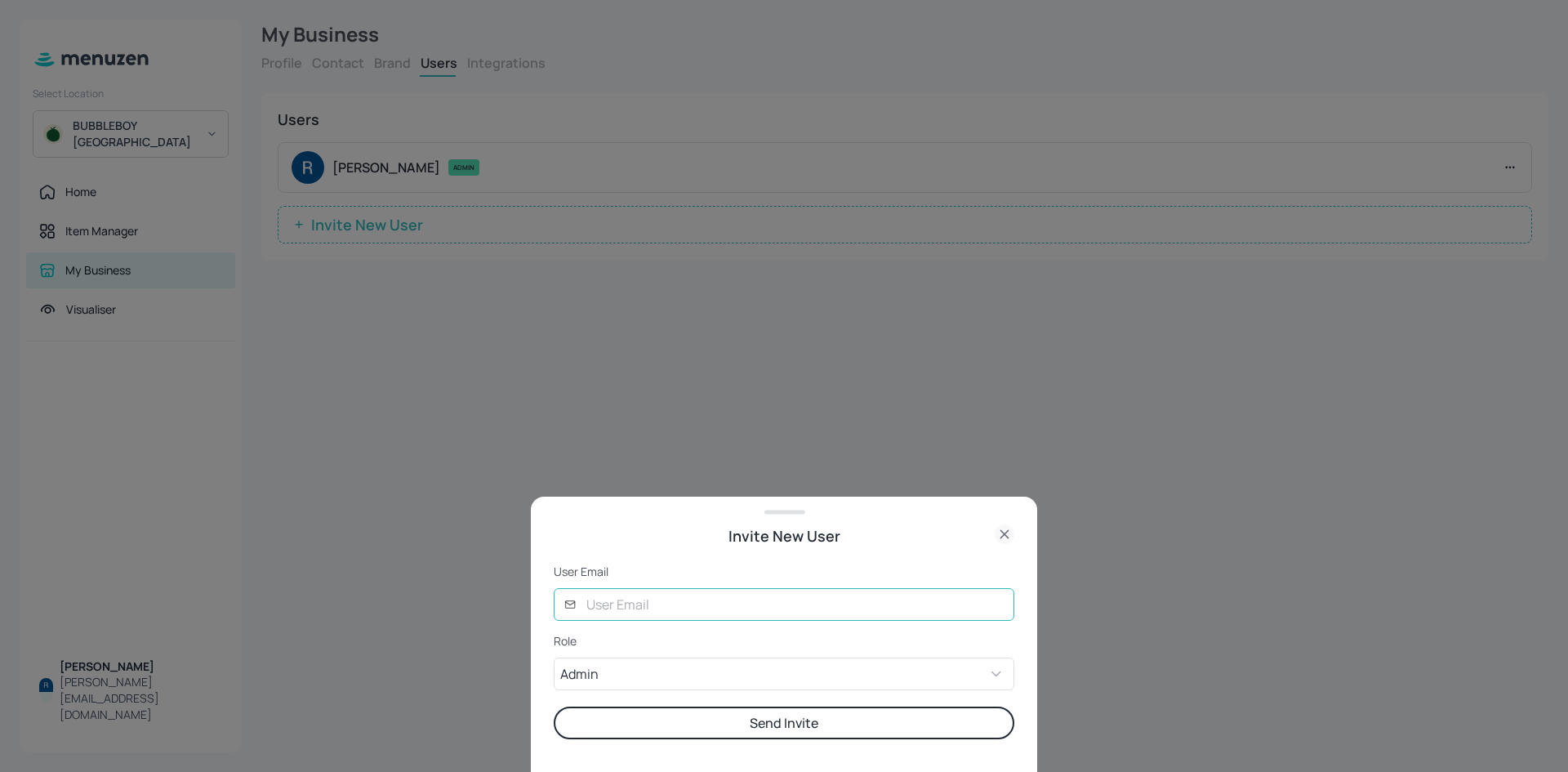
click at [924, 610] on input "text" at bounding box center [795, 605] width 437 height 33
click at [693, 612] on input "[PERSON_NAME][EMAIL_ADDRESS][DOMAIN_NAME]" at bounding box center [795, 605] width 437 height 33
click at [674, 611] on input "[PERSON_NAME][EMAIL_ADDRESS][DOMAIN_NAME]" at bounding box center [795, 605] width 437 height 33
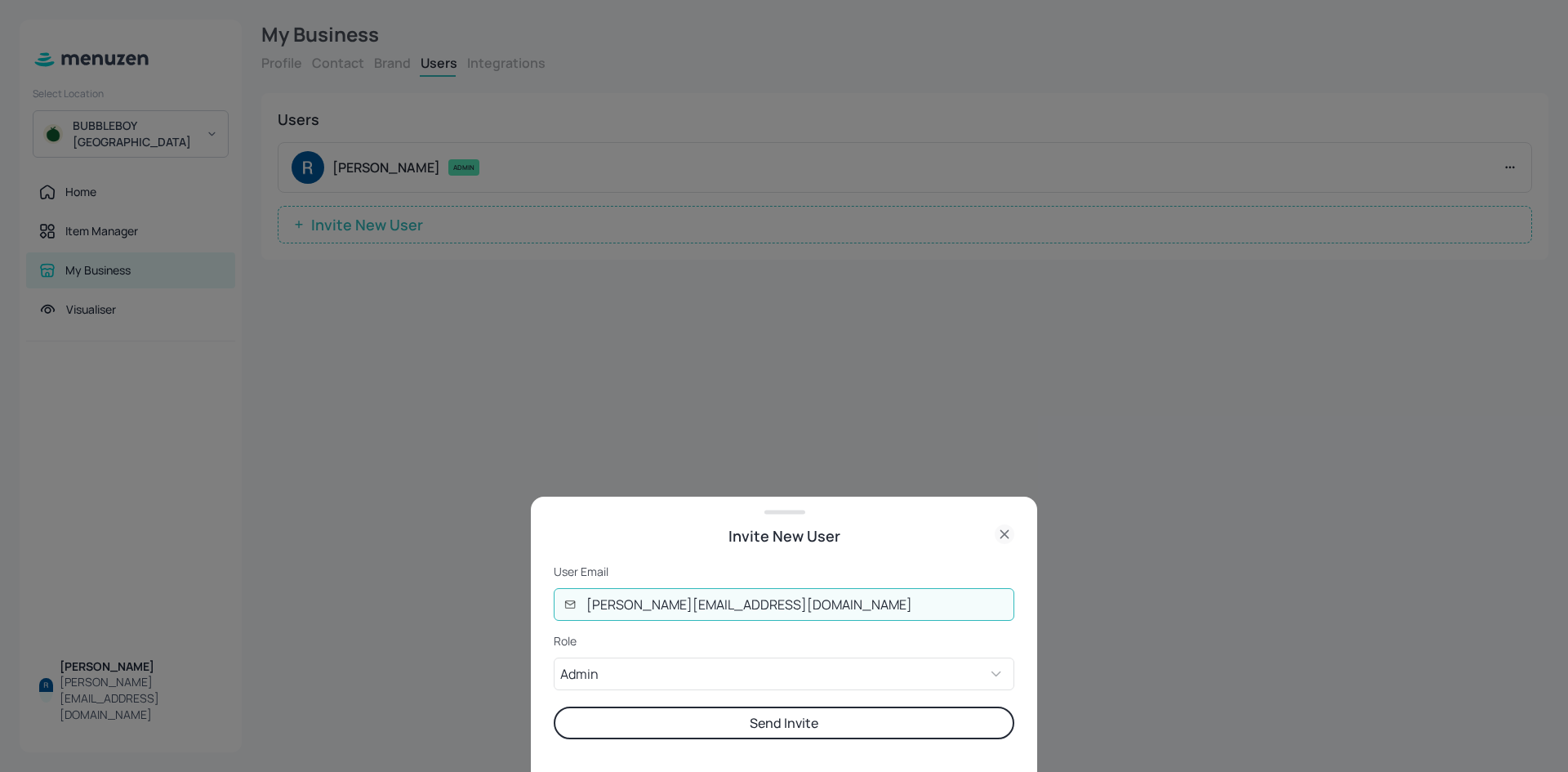
click at [674, 611] on input "[PERSON_NAME][EMAIL_ADDRESS][DOMAIN_NAME]" at bounding box center [795, 605] width 437 height 33
paste input "chel@bubbleboy"
type input "[PERSON_NAME][EMAIL_ADDRESS][DOMAIN_NAME]"
click at [672, 635] on p "Role" at bounding box center [783, 641] width 460 height 16
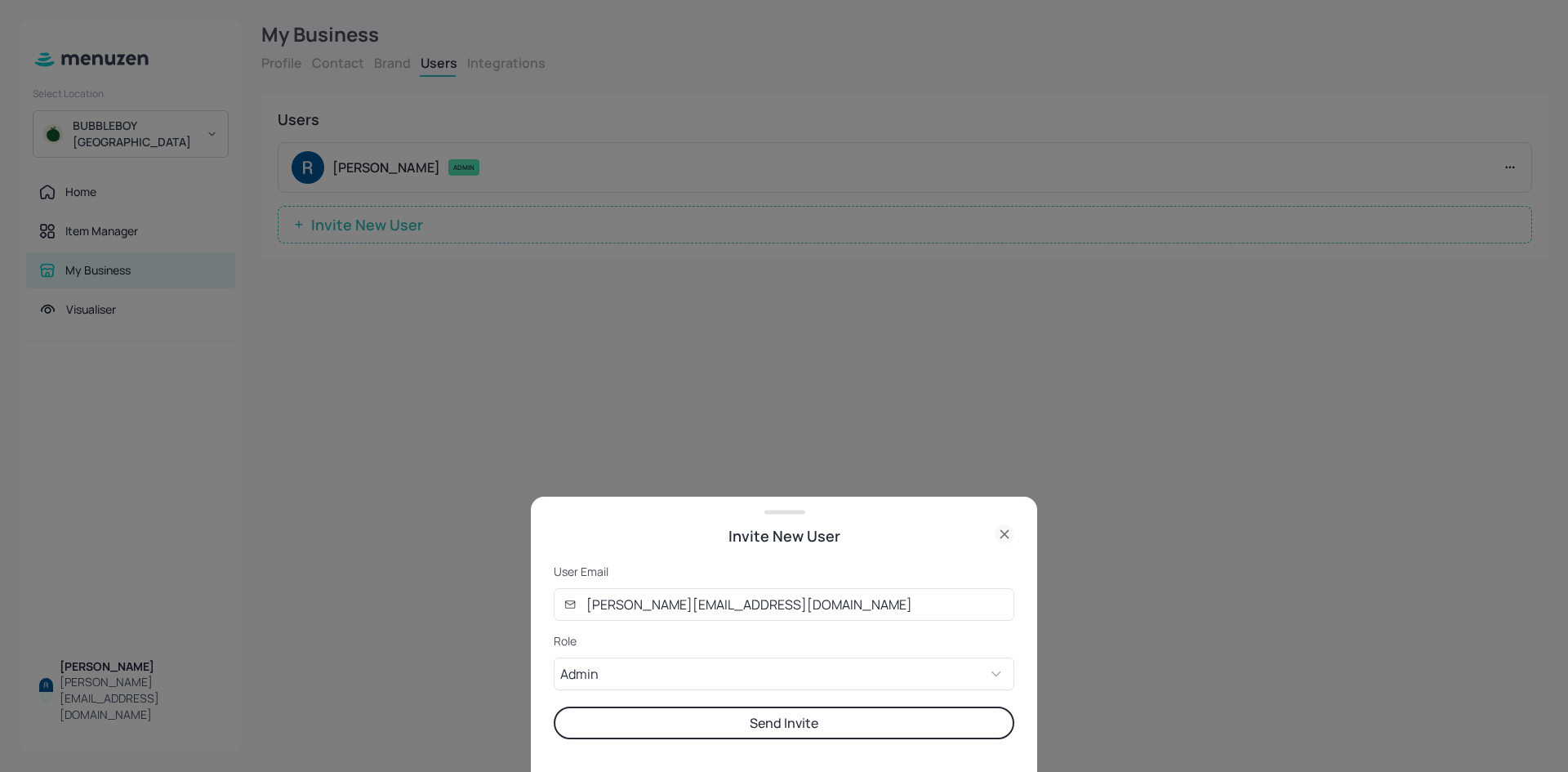
click at [726, 714] on button "Send Invite" at bounding box center [783, 723] width 460 height 33
